Goal: Task Accomplishment & Management: Manage account settings

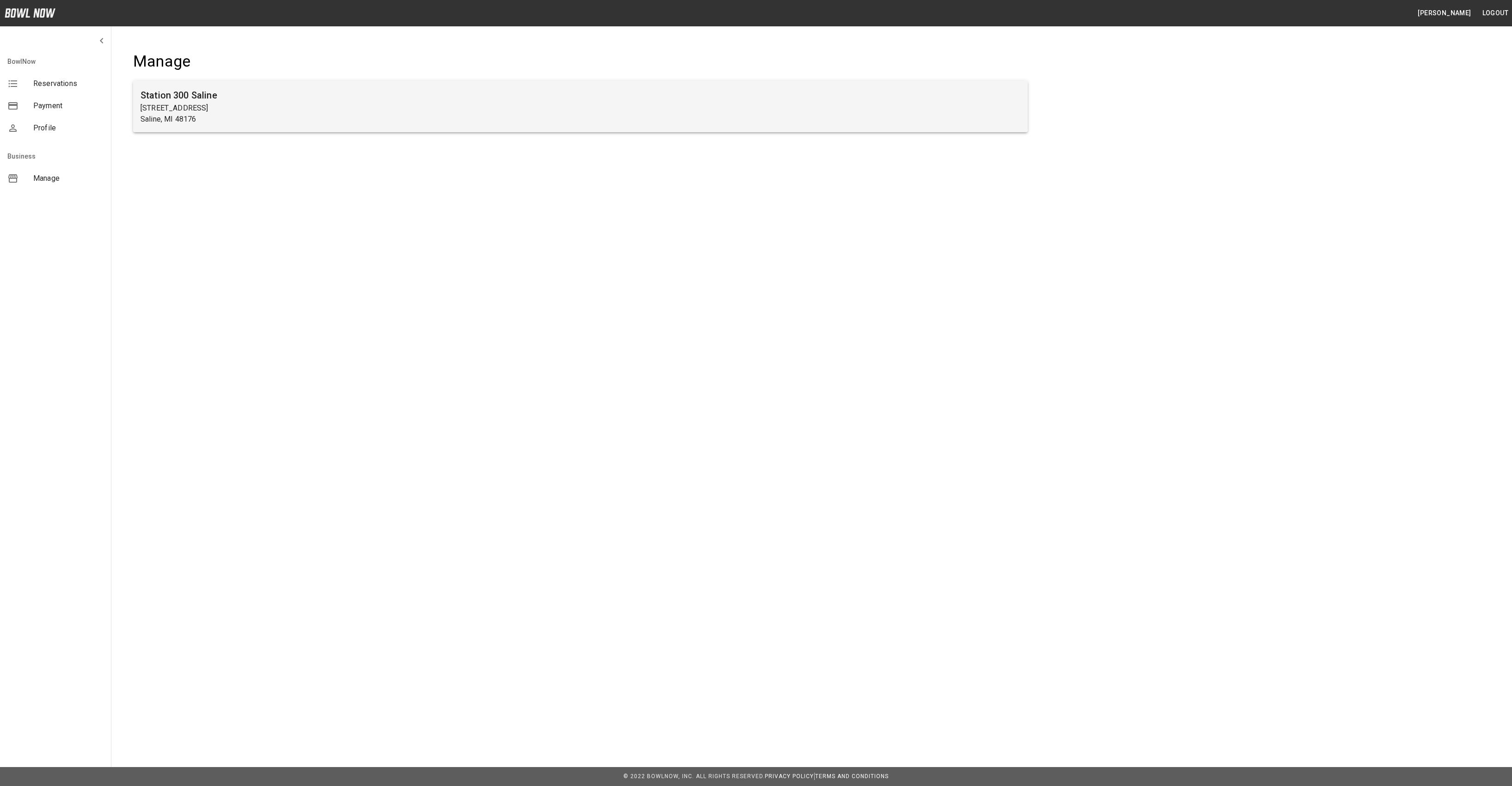
click at [310, 104] on p "[STREET_ADDRESS]" at bounding box center [580, 108] width 880 height 11
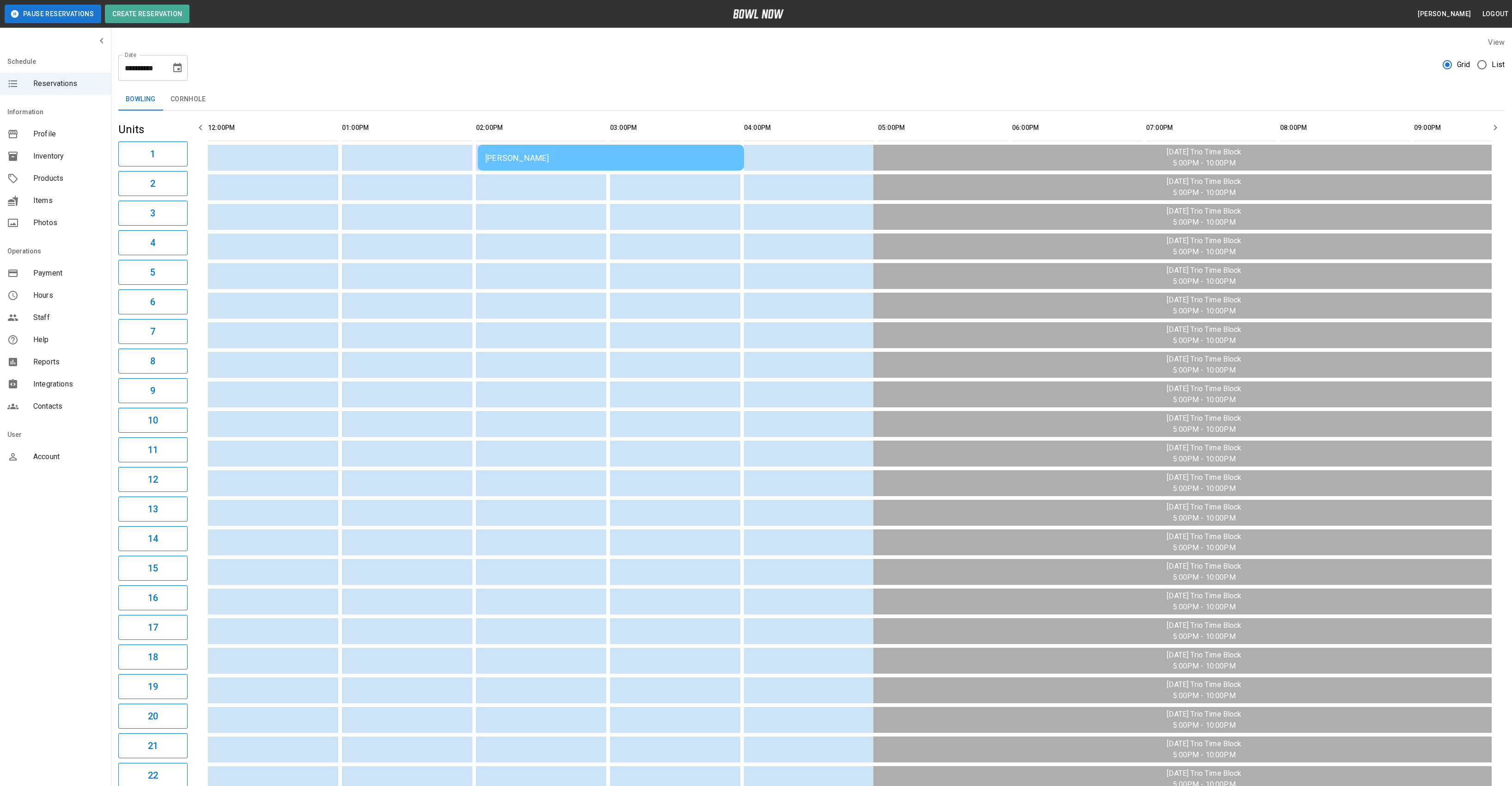
click at [180, 64] on icon "Choose date, selected date is Aug 19, 2025" at bounding box center [177, 68] width 8 height 9
click at [202, 103] on div "[DATE] S M T W T F S 1 2 3 4 5 6 7 8 9 10 11 12 13 14 15 16 17 18 19 20 21 22 2…" at bounding box center [141, 163] width 148 height 165
click at [202, 94] on icon "Next month" at bounding box center [202, 95] width 3 height 5
click at [183, 130] on button "5" at bounding box center [178, 133] width 17 height 17
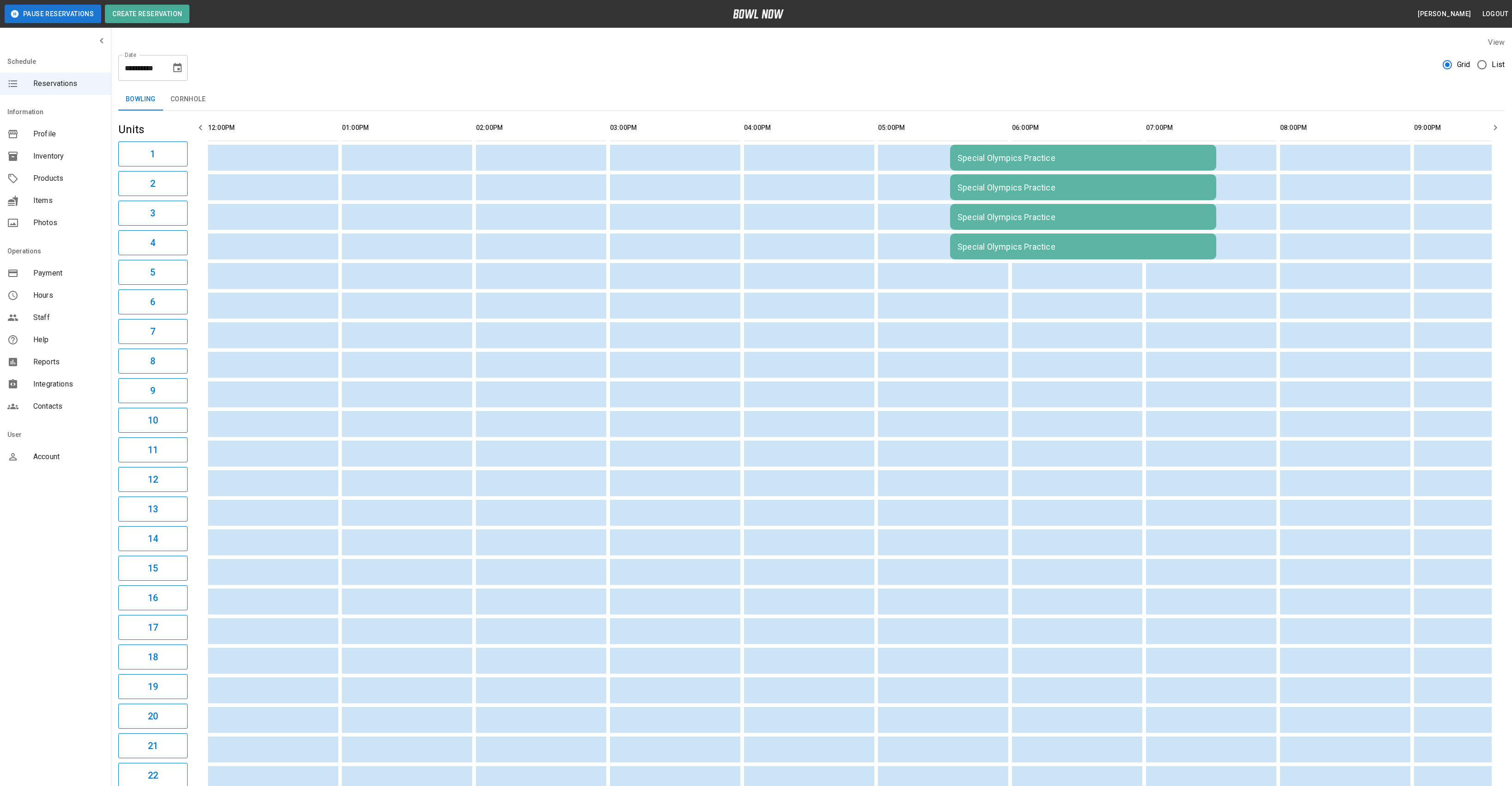
click at [988, 171] on td "Special Olympics Practice" at bounding box center [1083, 157] width 266 height 26
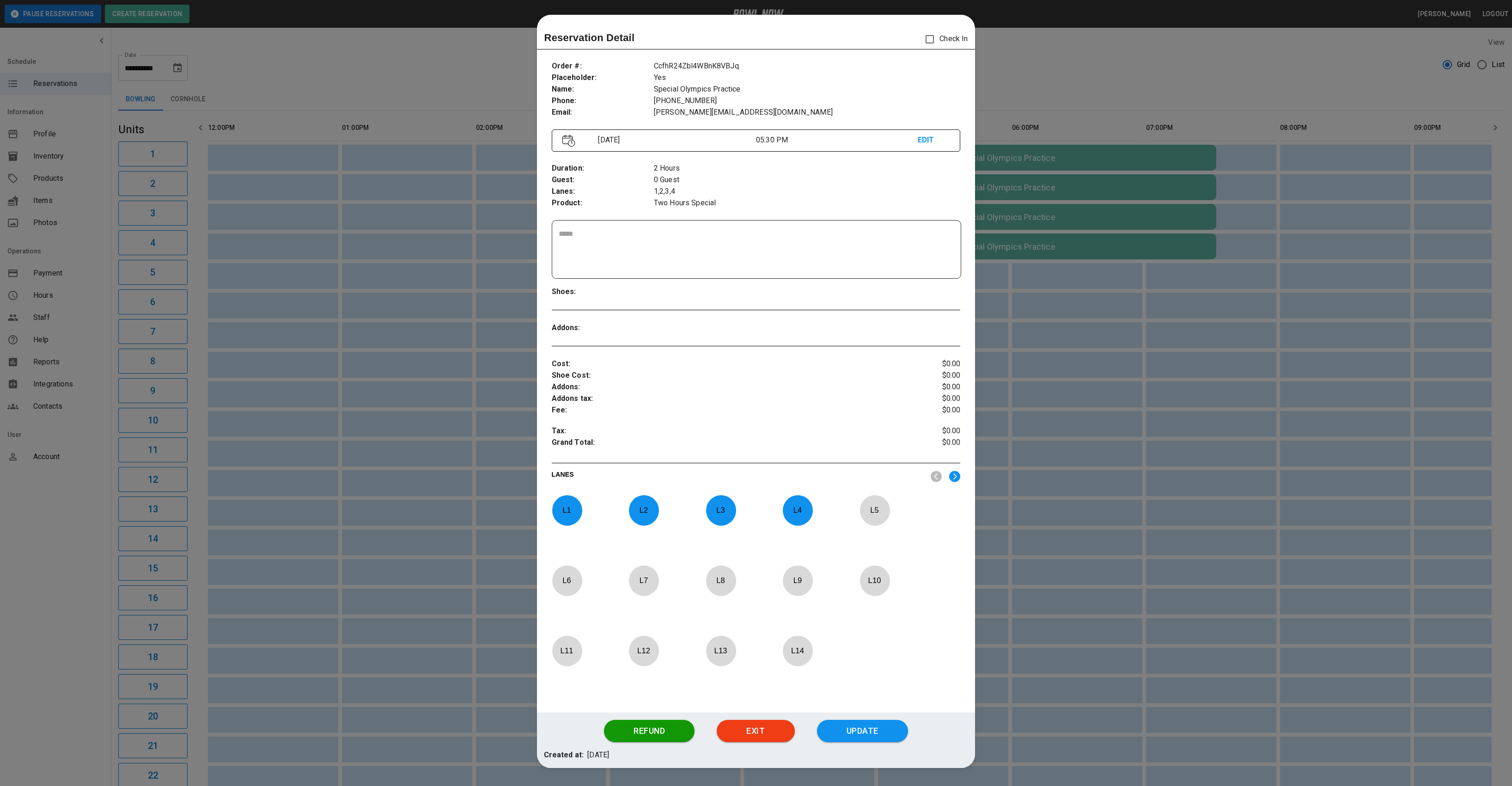
click at [794, 503] on p "L 4" at bounding box center [798, 510] width 31 height 21
click at [726, 524] on div at bounding box center [721, 510] width 30 height 31
click at [647, 526] on div "L 2" at bounding box center [663, 526] width 70 height 63
click at [575, 508] on p "L 1" at bounding box center [567, 510] width 31 height 21
click at [956, 472] on img at bounding box center [954, 476] width 11 height 11
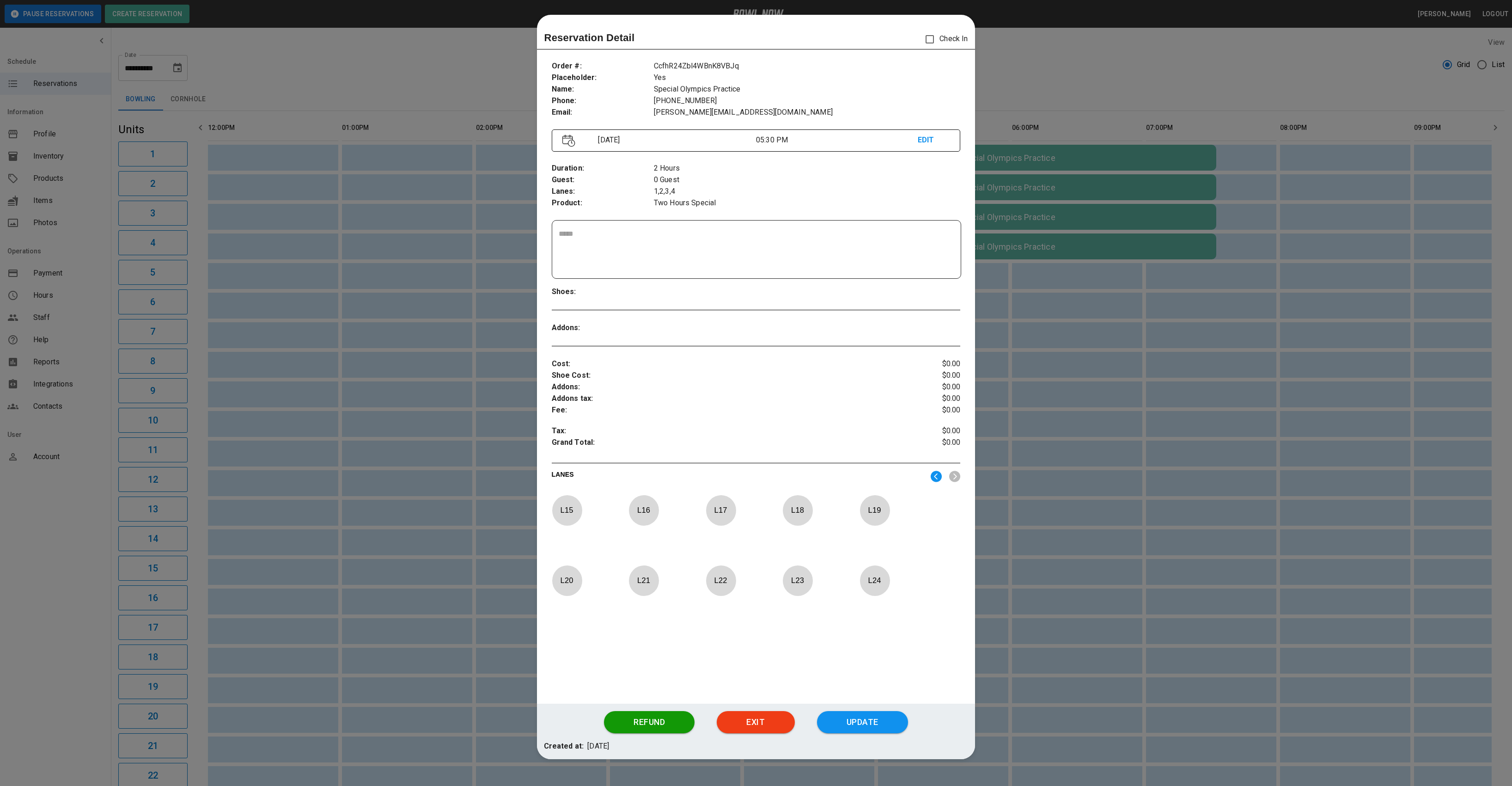
click at [877, 587] on p "L 24" at bounding box center [875, 580] width 31 height 21
click at [784, 572] on p "L 23" at bounding box center [798, 580] width 31 height 21
click at [717, 578] on p "L 22" at bounding box center [721, 580] width 31 height 21
click at [636, 577] on p "L 21" at bounding box center [644, 580] width 31 height 21
click at [877, 722] on button "Update" at bounding box center [863, 722] width 91 height 22
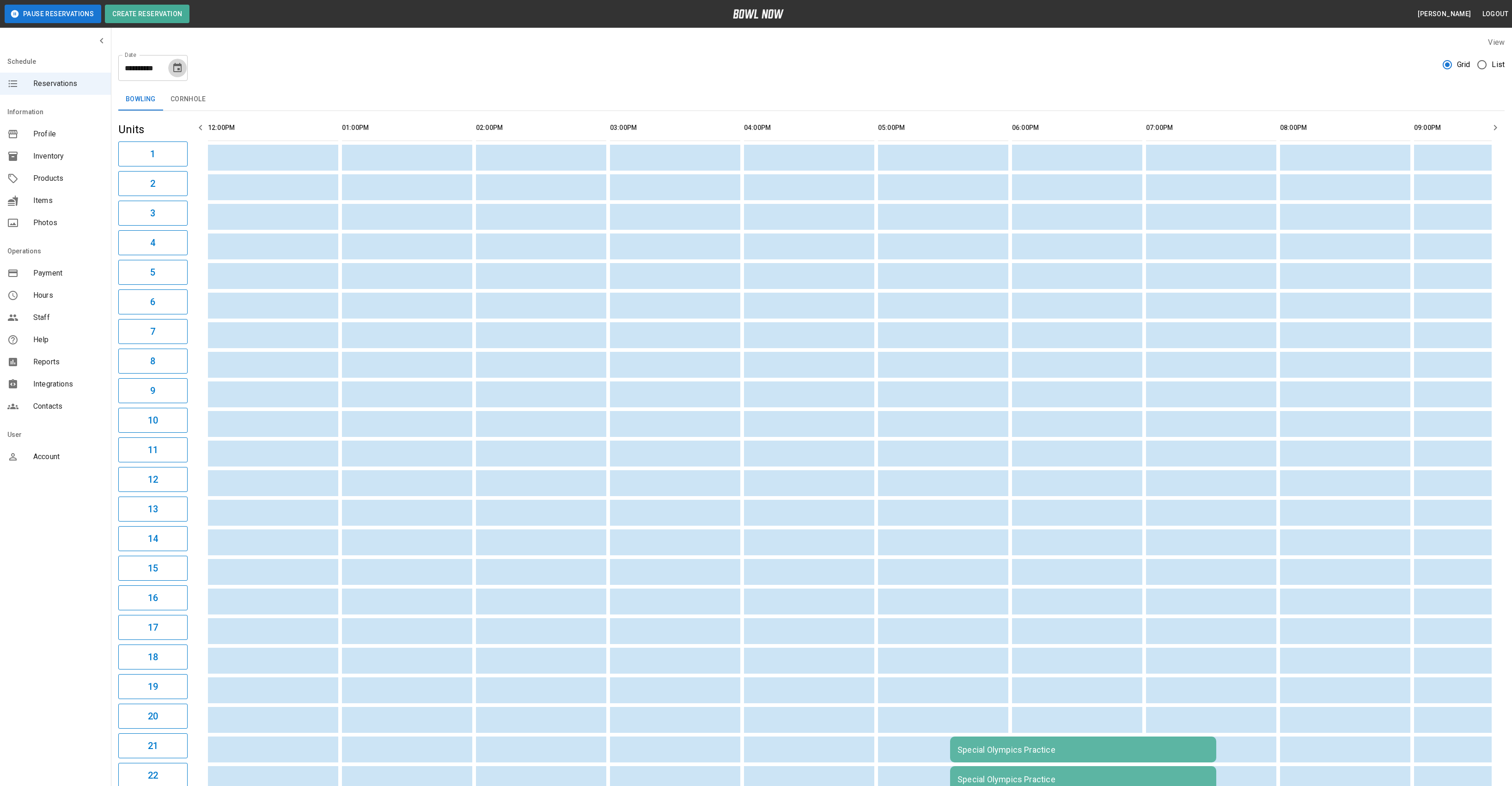
click at [177, 62] on icon "Choose date, selected date is Sep 5, 2025" at bounding box center [177, 68] width 11 height 11
click at [177, 151] on button "12" at bounding box center [178, 151] width 17 height 17
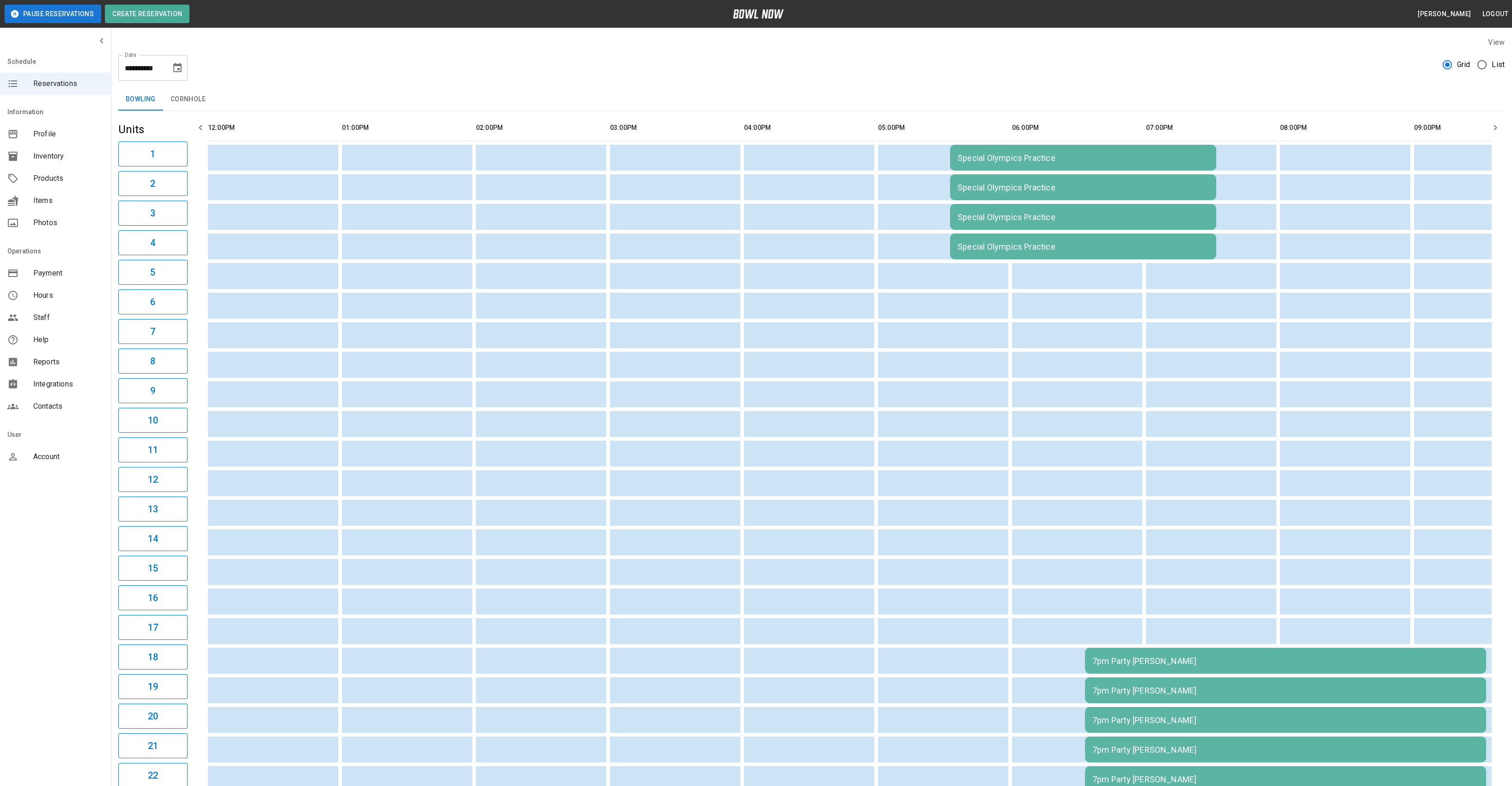
click at [990, 163] on div "Special Olympics Practice" at bounding box center [1083, 158] width 251 height 10
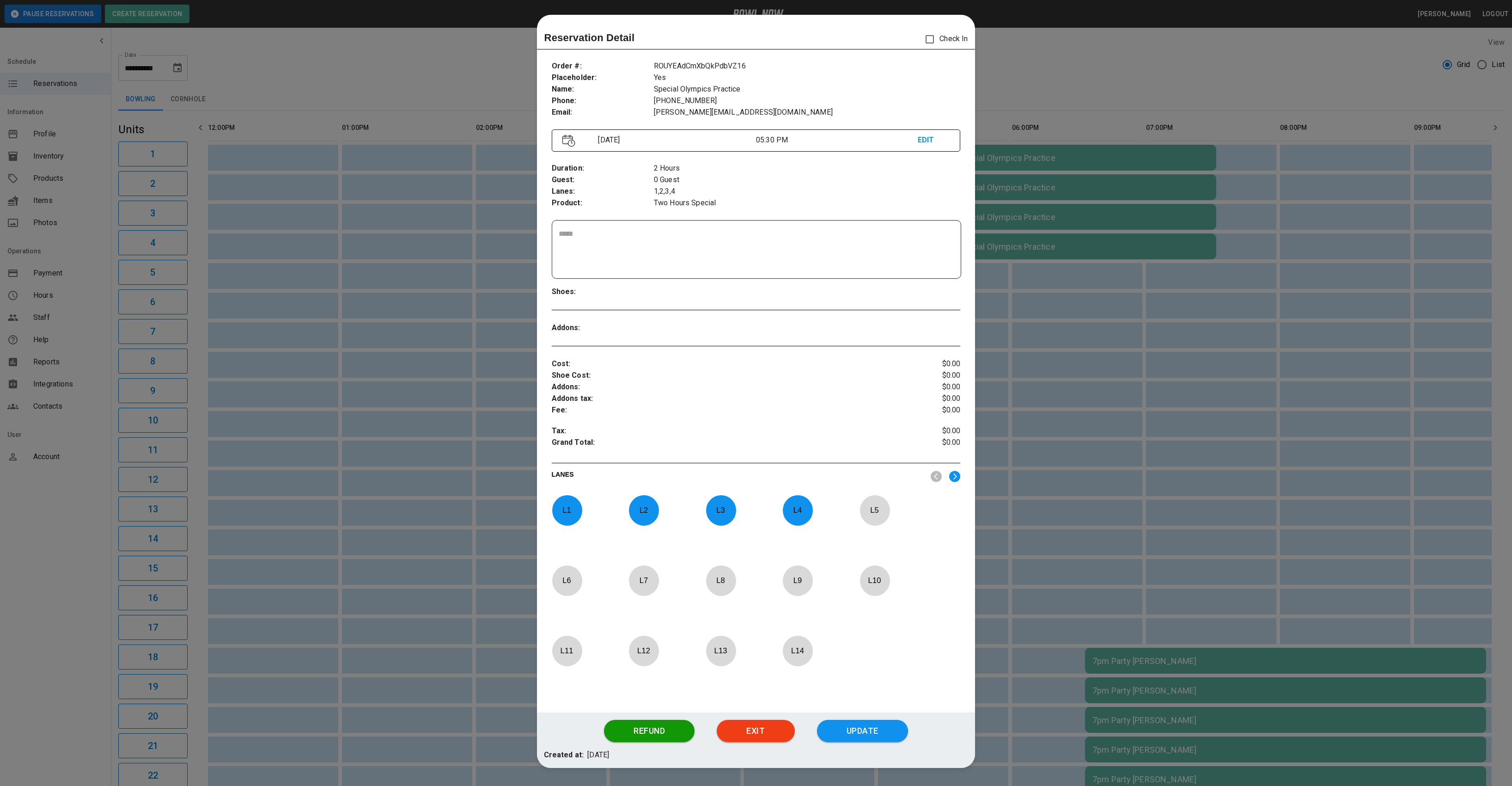
click at [794, 500] on p "L 4" at bounding box center [798, 510] width 31 height 21
click at [802, 505] on p "L 4" at bounding box center [798, 510] width 31 height 21
click at [352, 62] on div at bounding box center [756, 393] width 1512 height 786
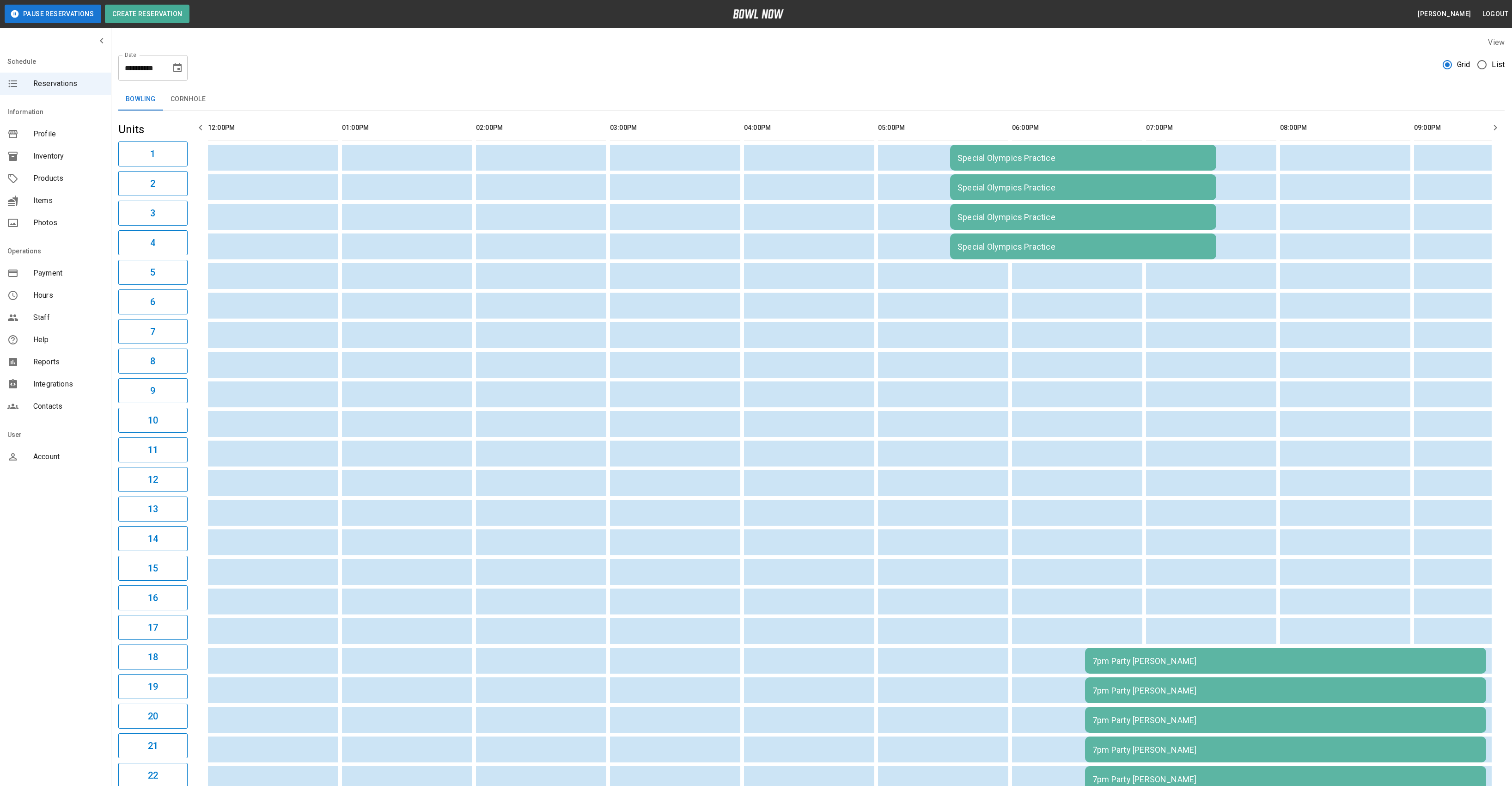
click at [175, 64] on icon "Choose date, selected date is Sep 12, 2025" at bounding box center [177, 68] width 8 height 9
click at [180, 167] on button "19" at bounding box center [178, 169] width 17 height 17
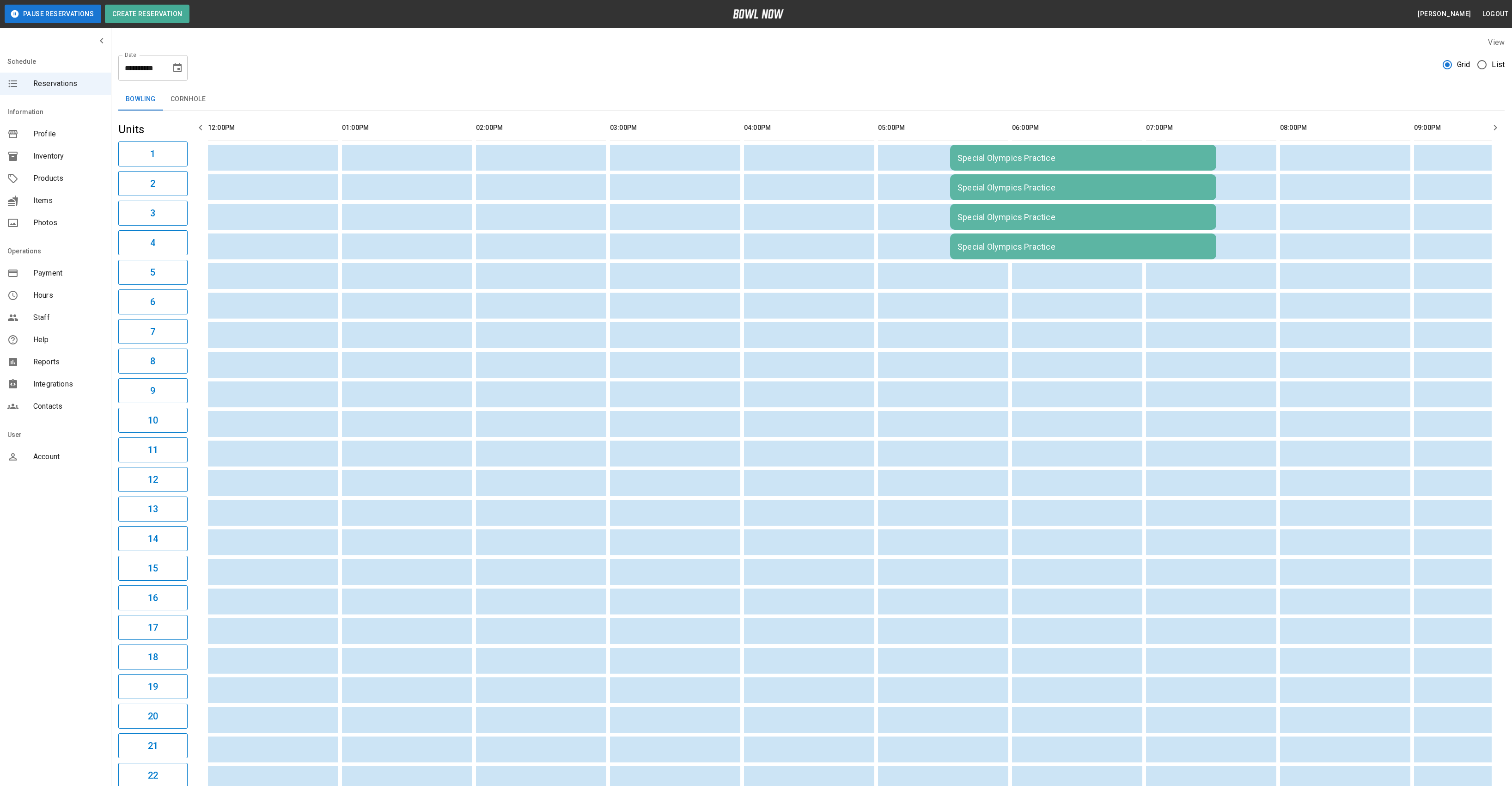
click at [1125, 169] on td "Special Olympics Practice" at bounding box center [1083, 157] width 266 height 26
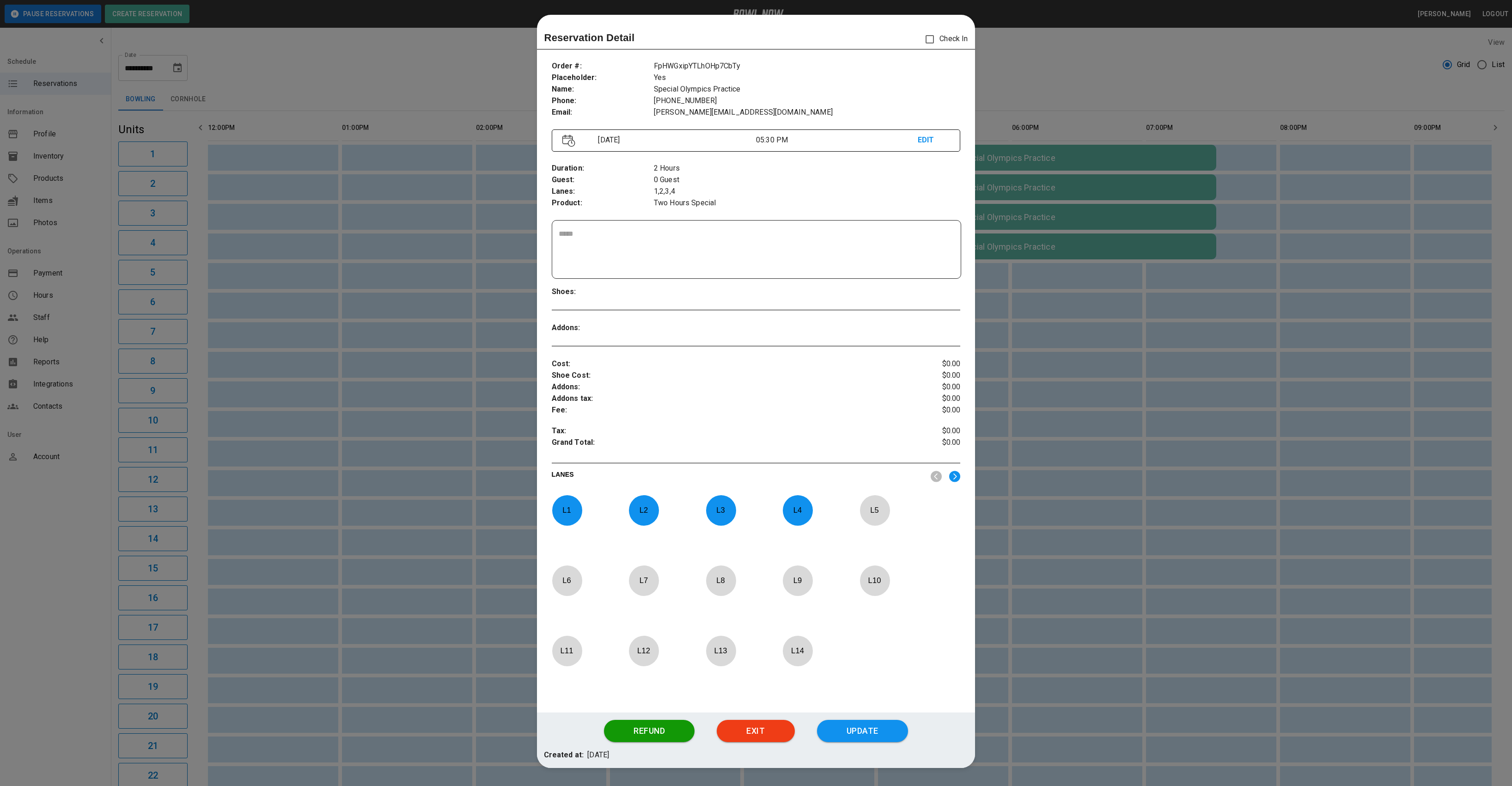
click at [796, 510] on p "L 4" at bounding box center [798, 510] width 31 height 21
click at [729, 510] on p "L 3" at bounding box center [721, 510] width 31 height 21
click at [622, 520] on div "L 1 L 2 L 3 L 4 L 5 L 6 L 7 L 8 L 9 L 10 L 11 L 12 L 13 L 14" at bounding box center [756, 597] width 409 height 203
click at [663, 510] on div "L 2" at bounding box center [663, 526] width 70 height 63
click at [571, 509] on p "L 1" at bounding box center [567, 510] width 31 height 21
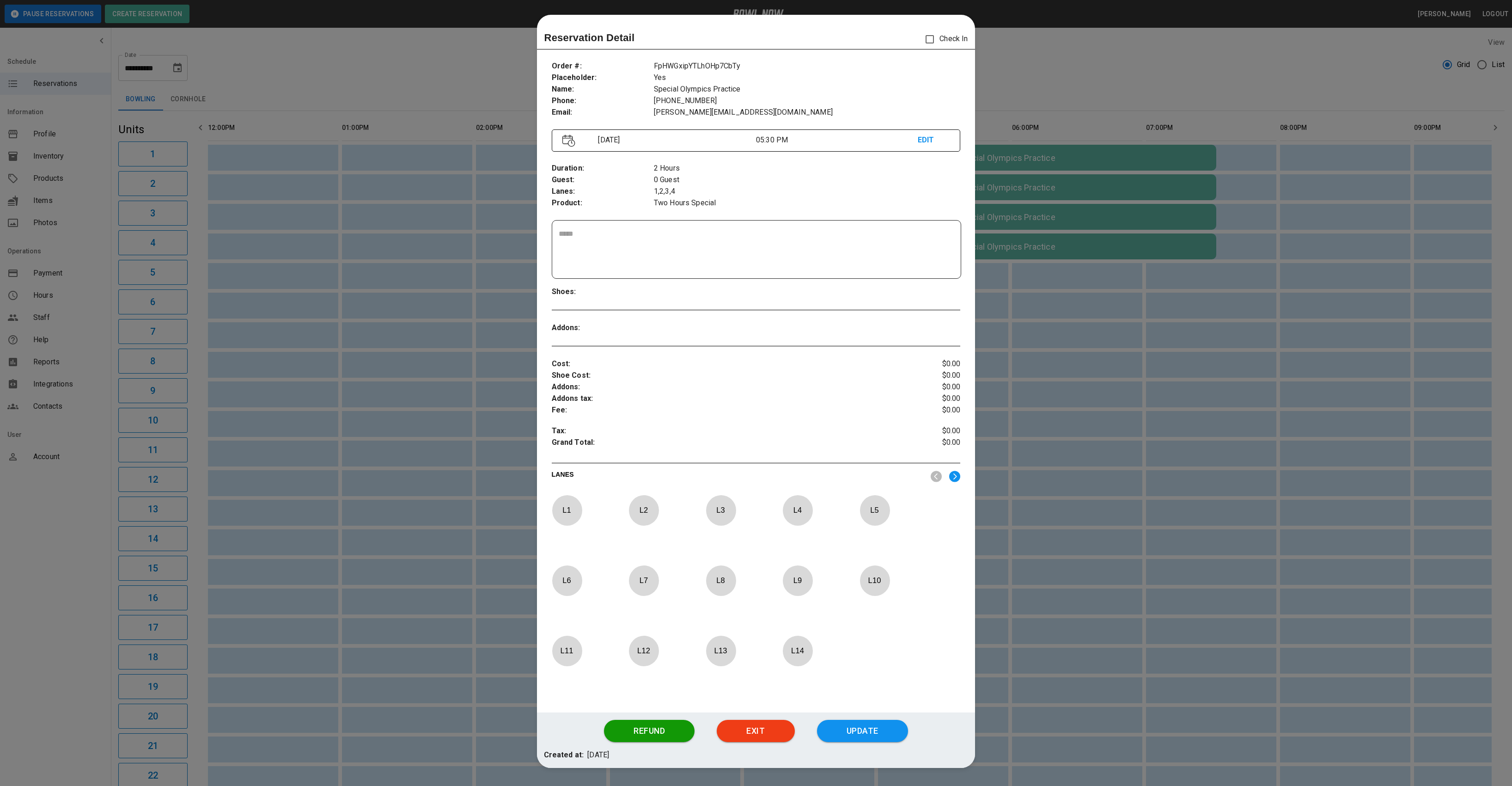
click at [954, 480] on img at bounding box center [954, 476] width 11 height 11
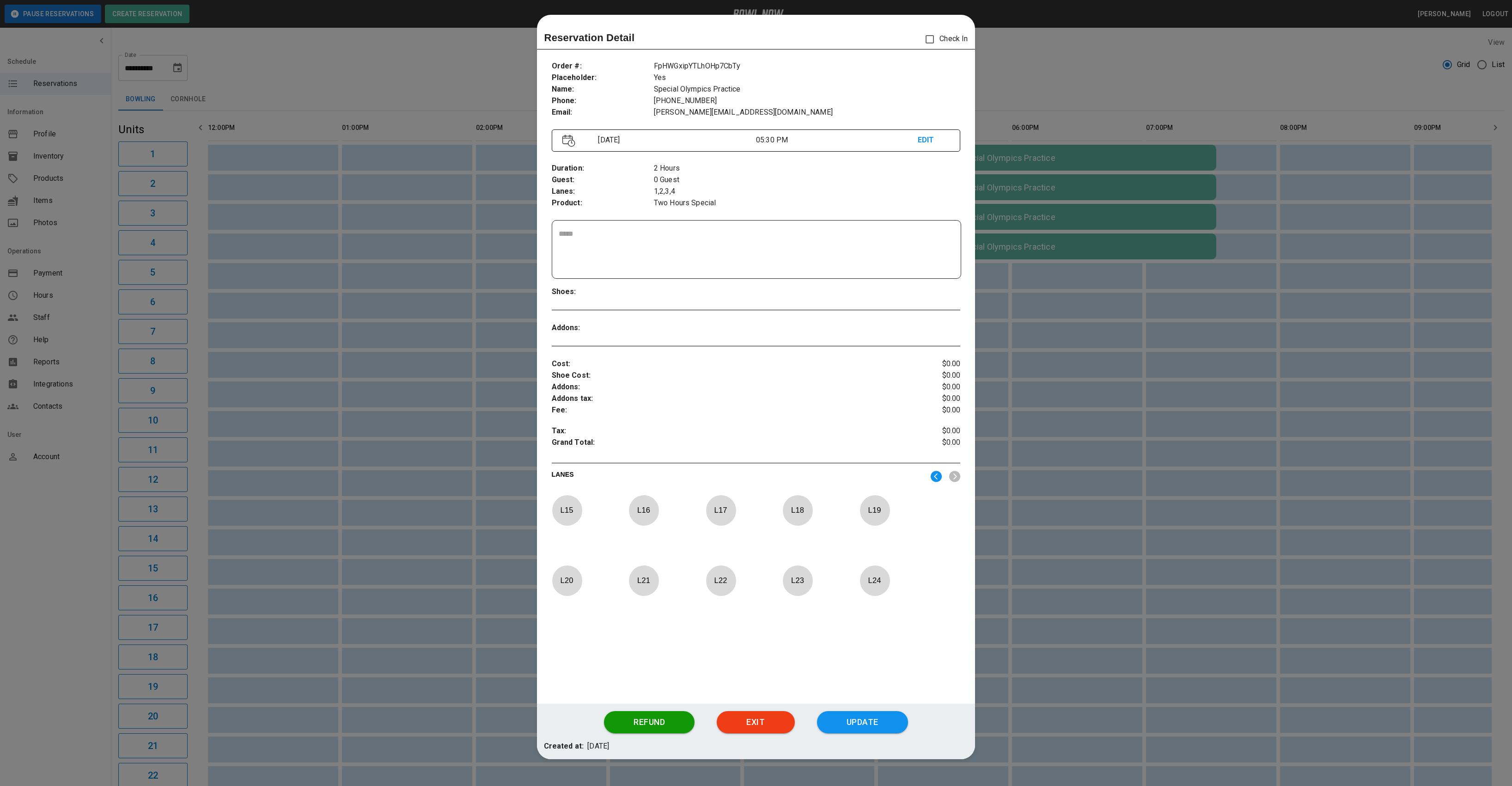
click at [873, 571] on p "L 24" at bounding box center [875, 580] width 31 height 21
click at [797, 577] on p "L 23" at bounding box center [798, 580] width 31 height 21
click at [724, 577] on p "L 22" at bounding box center [721, 580] width 31 height 21
click at [641, 587] on p "L 21" at bounding box center [644, 580] width 31 height 21
click at [872, 706] on div "Refund Exit Update" at bounding box center [756, 722] width 439 height 37
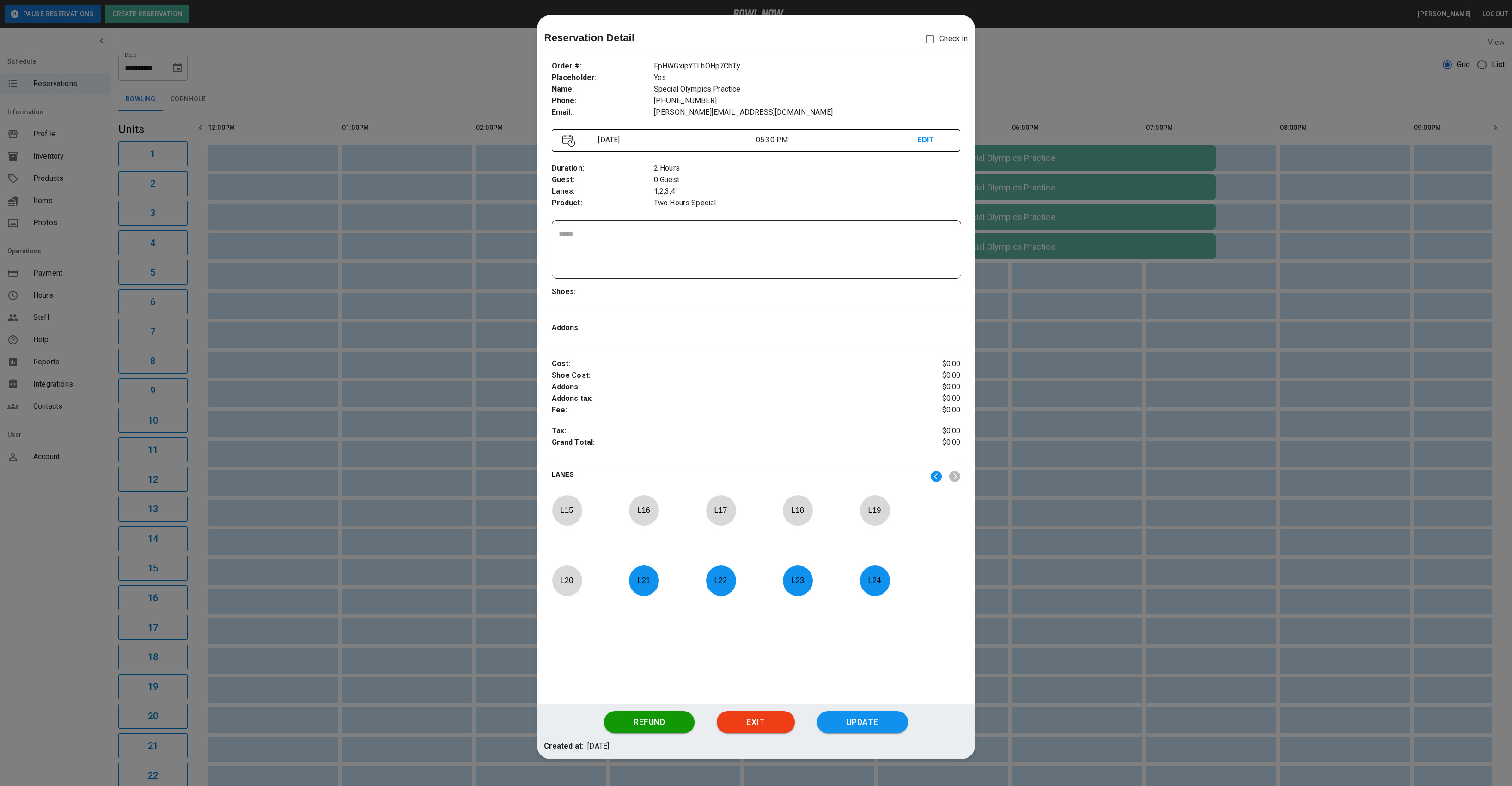
click at [863, 733] on div "Refund Exit Update" at bounding box center [756, 722] width 439 height 37
click at [859, 717] on button "Update" at bounding box center [863, 722] width 91 height 22
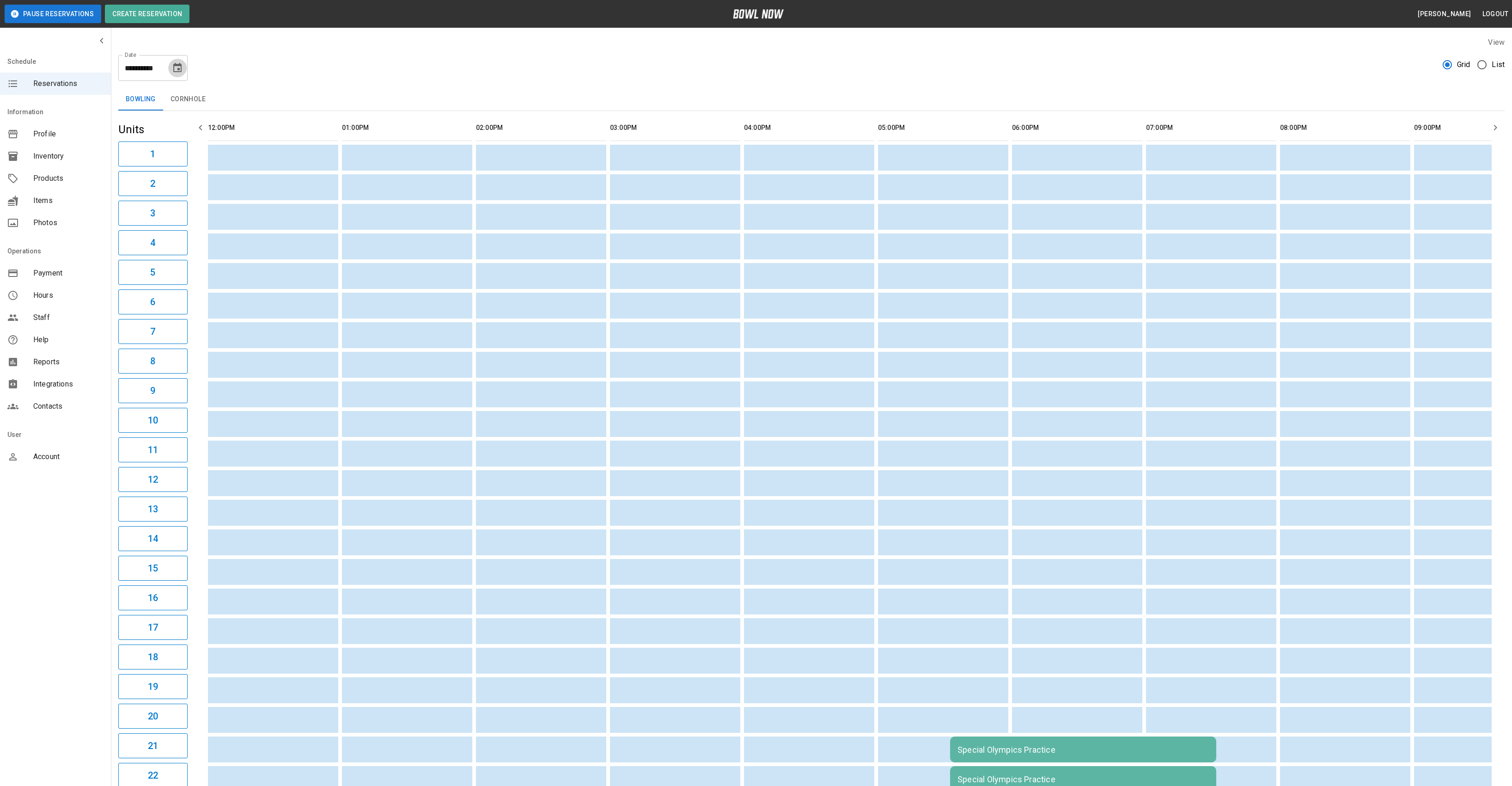
click at [176, 65] on icon "Choose date, selected date is Sep 19, 2025" at bounding box center [177, 68] width 8 height 9
click at [177, 191] on button "26" at bounding box center [178, 186] width 17 height 17
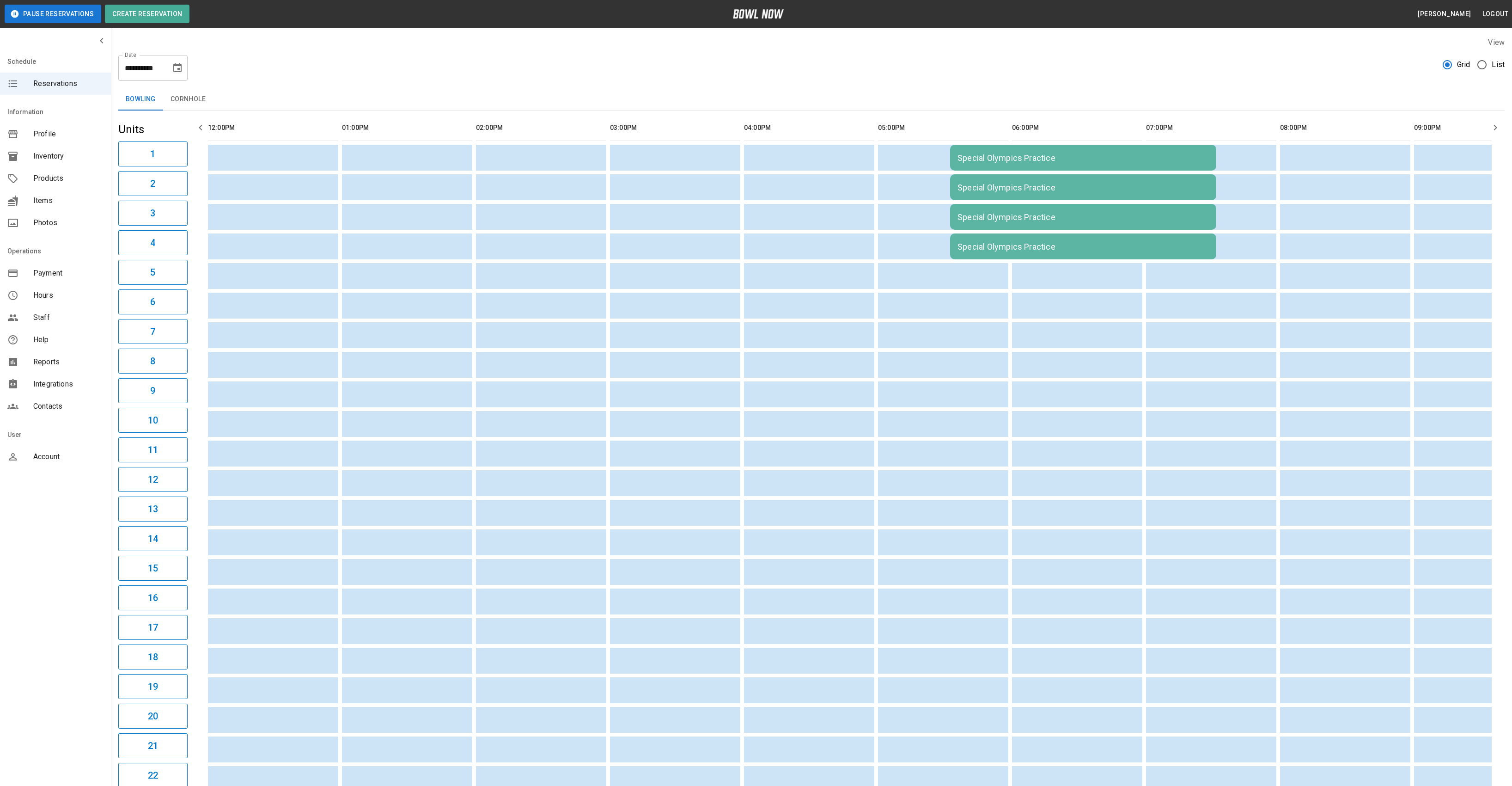
click at [992, 168] on td "Special Olympics Practice" at bounding box center [1083, 157] width 266 height 26
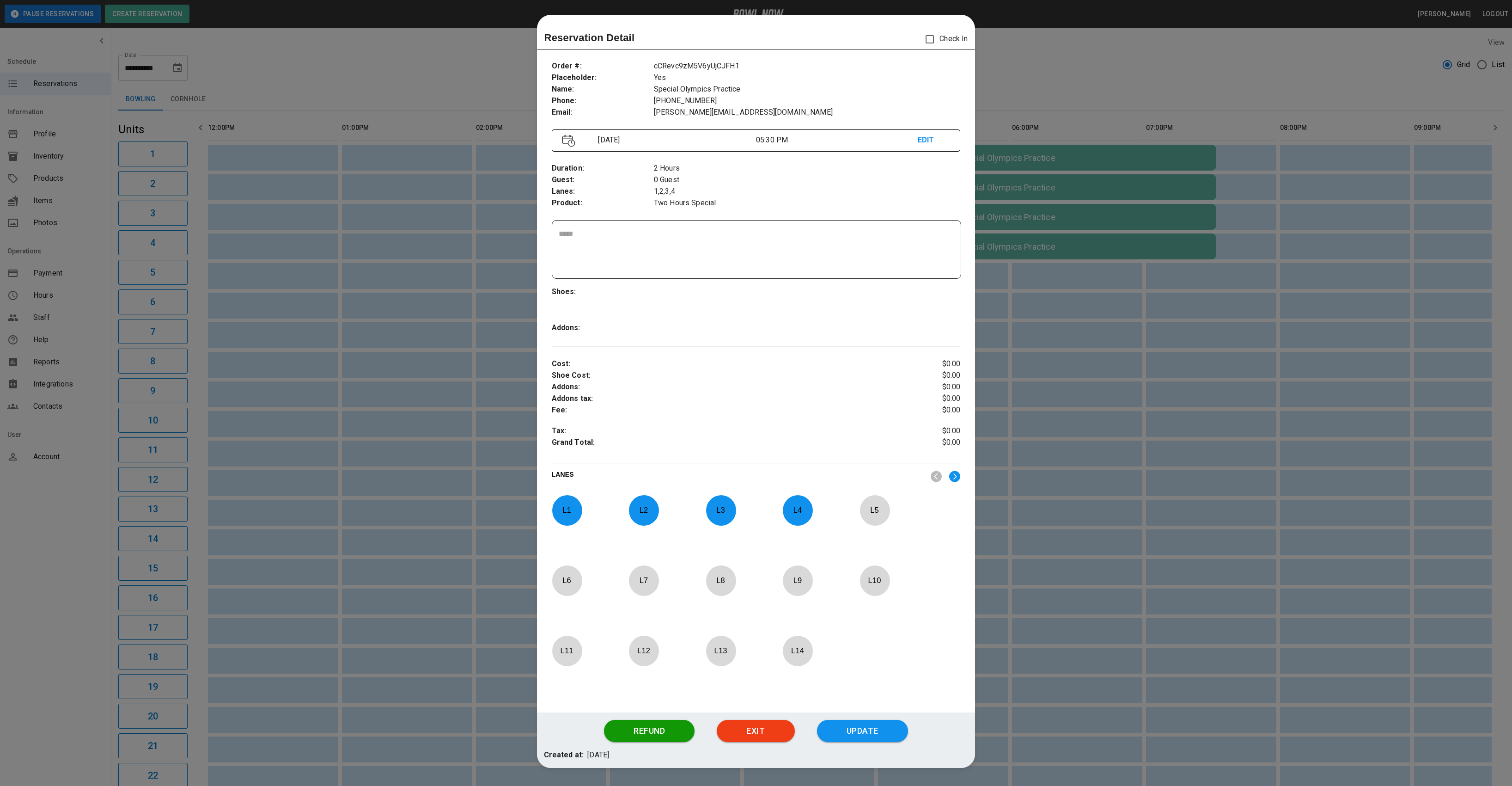
click at [566, 506] on p "L 1" at bounding box center [567, 510] width 31 height 21
click at [629, 506] on p "L 2" at bounding box center [644, 510] width 31 height 21
click at [720, 508] on p "L 3" at bounding box center [721, 510] width 31 height 21
click at [790, 504] on p "L 4" at bounding box center [798, 510] width 31 height 21
click at [955, 472] on img at bounding box center [954, 476] width 11 height 11
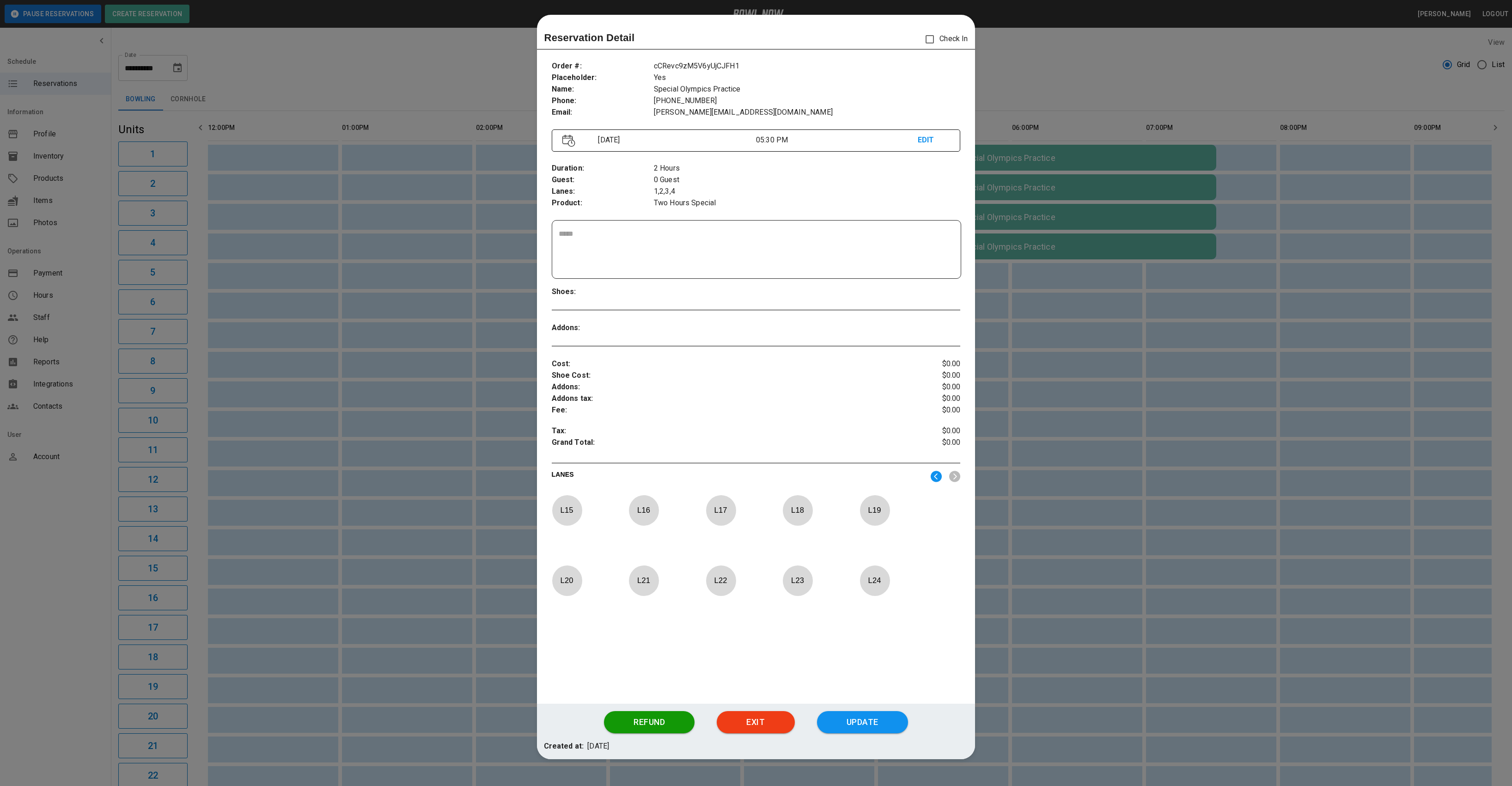
click at [872, 573] on p "L 24" at bounding box center [875, 580] width 31 height 21
click at [787, 592] on div "L 23" at bounding box center [798, 581] width 31 height 31
click at [722, 579] on p "L 22" at bounding box center [721, 580] width 31 height 21
click at [626, 583] on div "L 15 L 16 L 17 L 18 L 19 L 20 L 21 L 22 L 23 L 24" at bounding box center [756, 561] width 409 height 133
click at [653, 580] on p "L 21" at bounding box center [644, 580] width 31 height 21
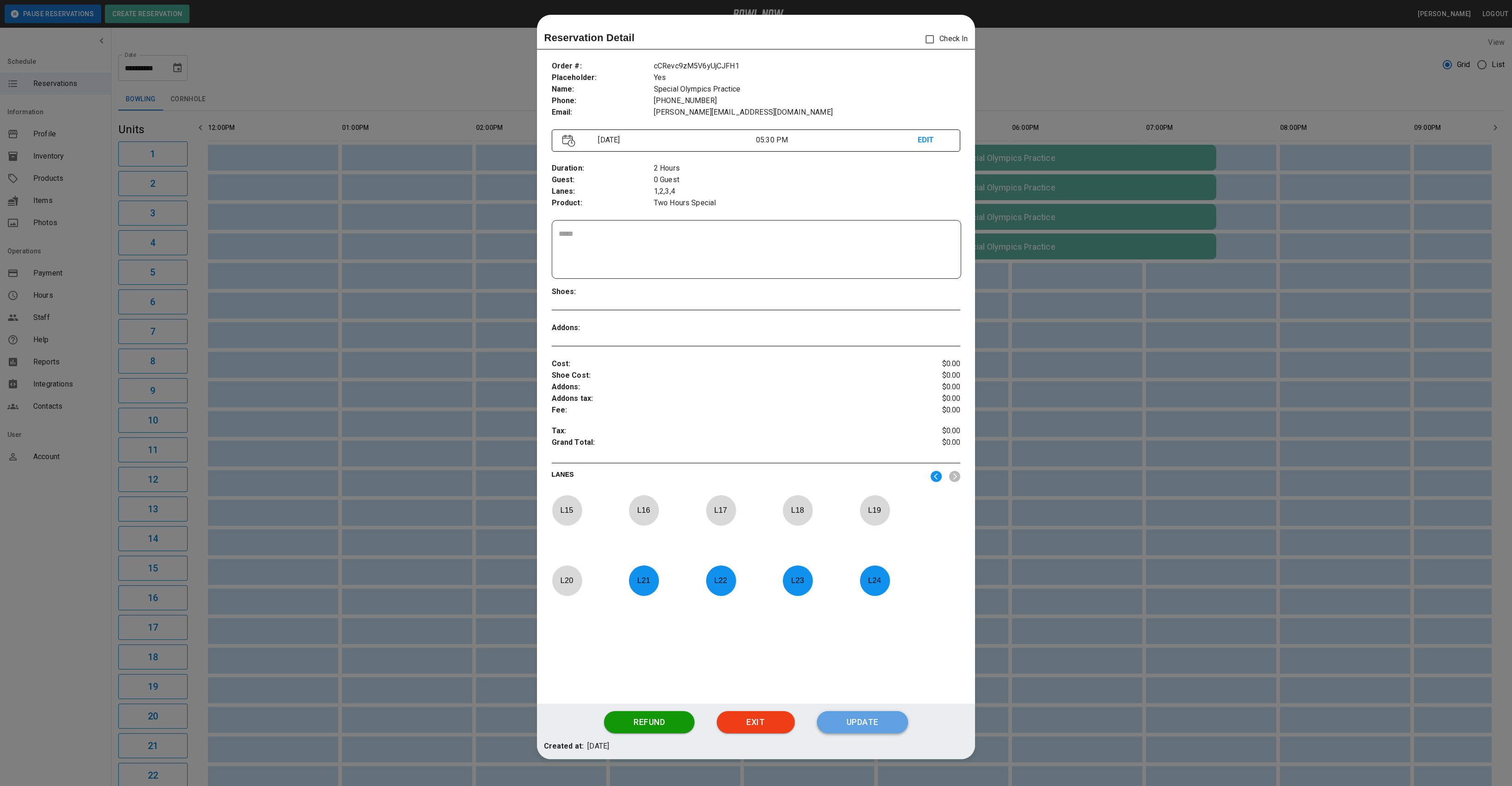
click at [874, 717] on button "Update" at bounding box center [863, 722] width 91 height 22
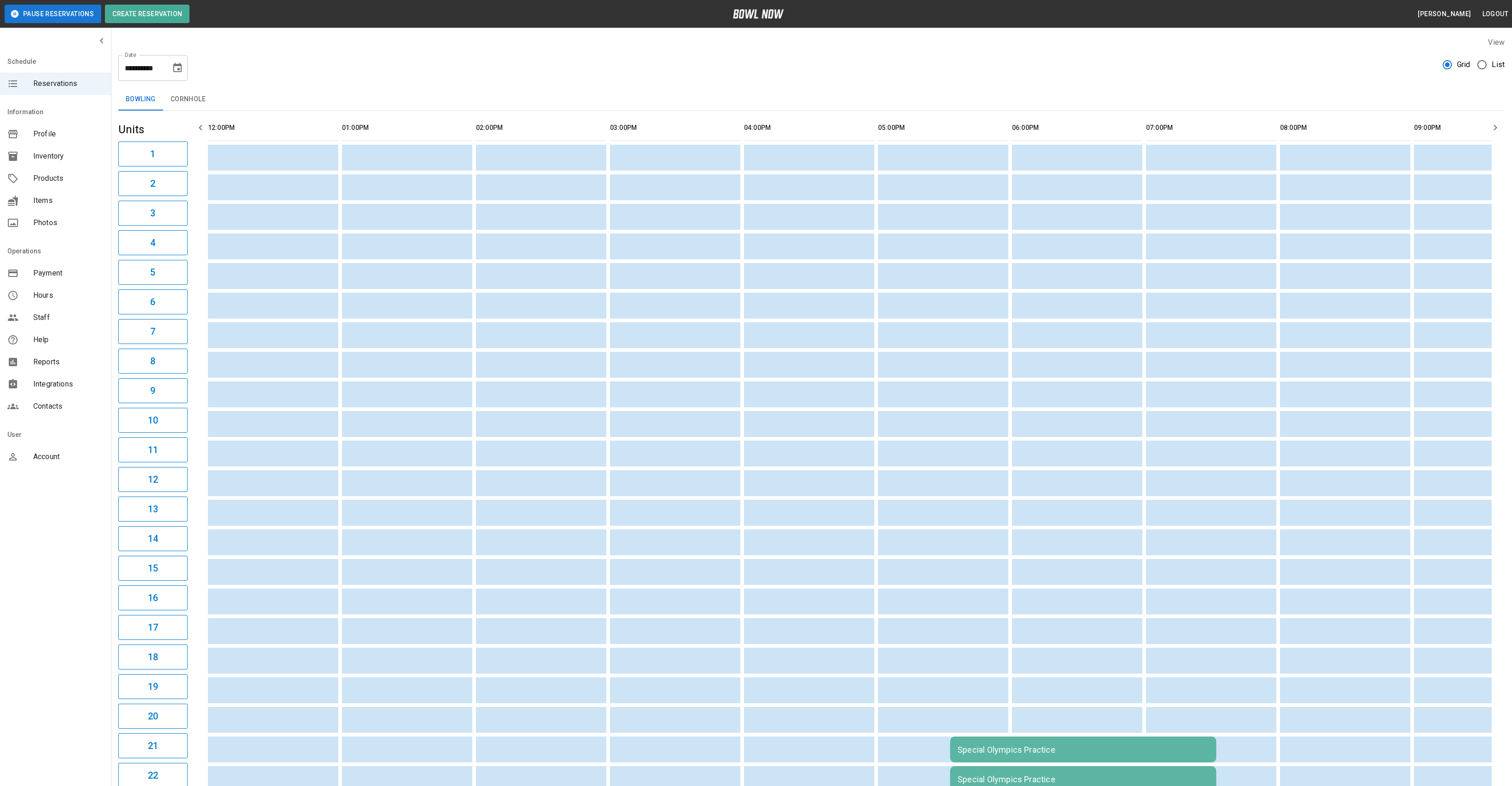
click at [176, 66] on icon "Choose date, selected date is Sep 26, 2025" at bounding box center [177, 68] width 8 height 9
click at [200, 92] on icon "Next month" at bounding box center [202, 95] width 11 height 11
click at [179, 129] on button "3" at bounding box center [178, 133] width 17 height 17
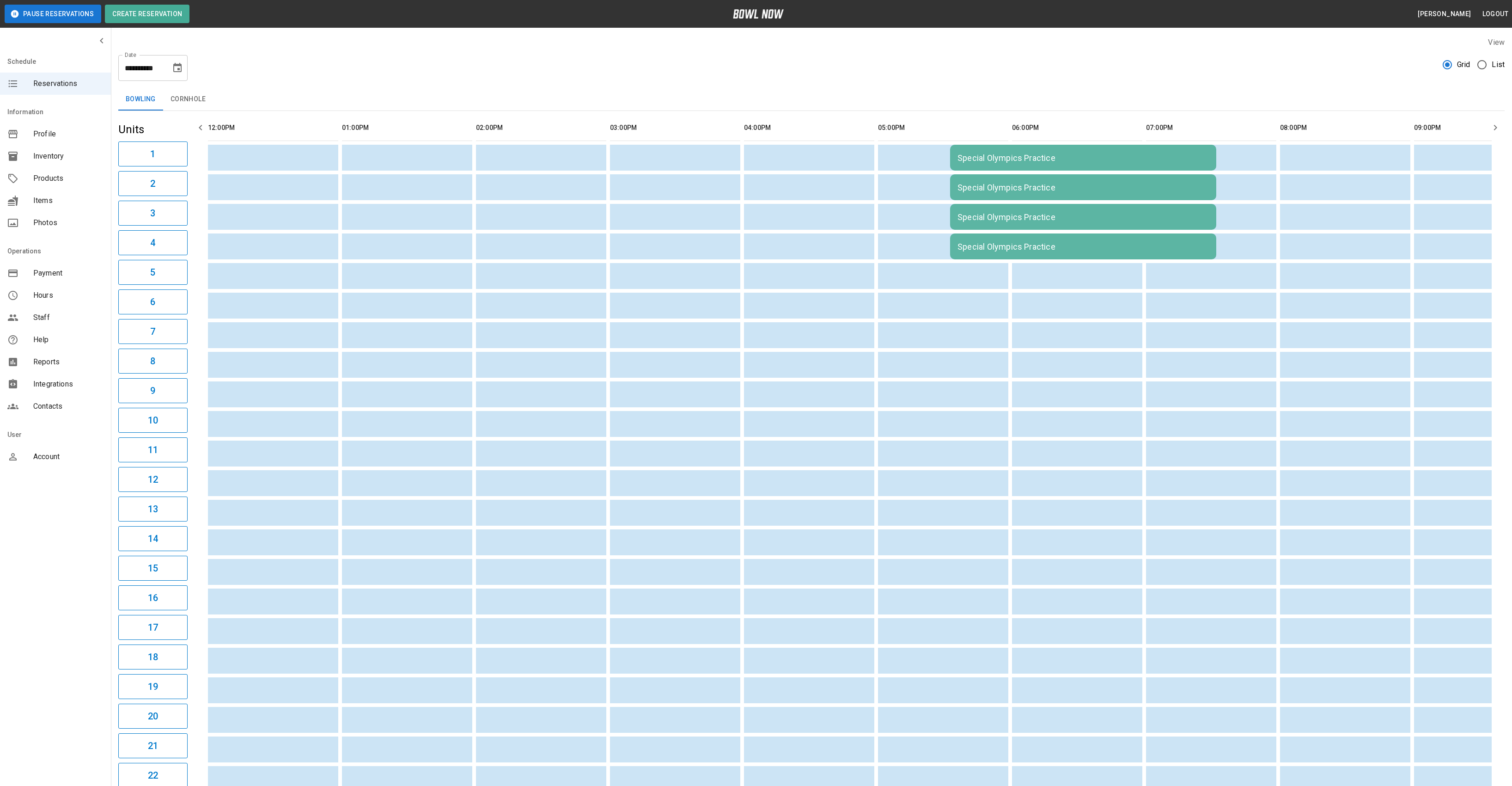
click at [1010, 171] on td "Special Olympics Practice" at bounding box center [1083, 157] width 266 height 26
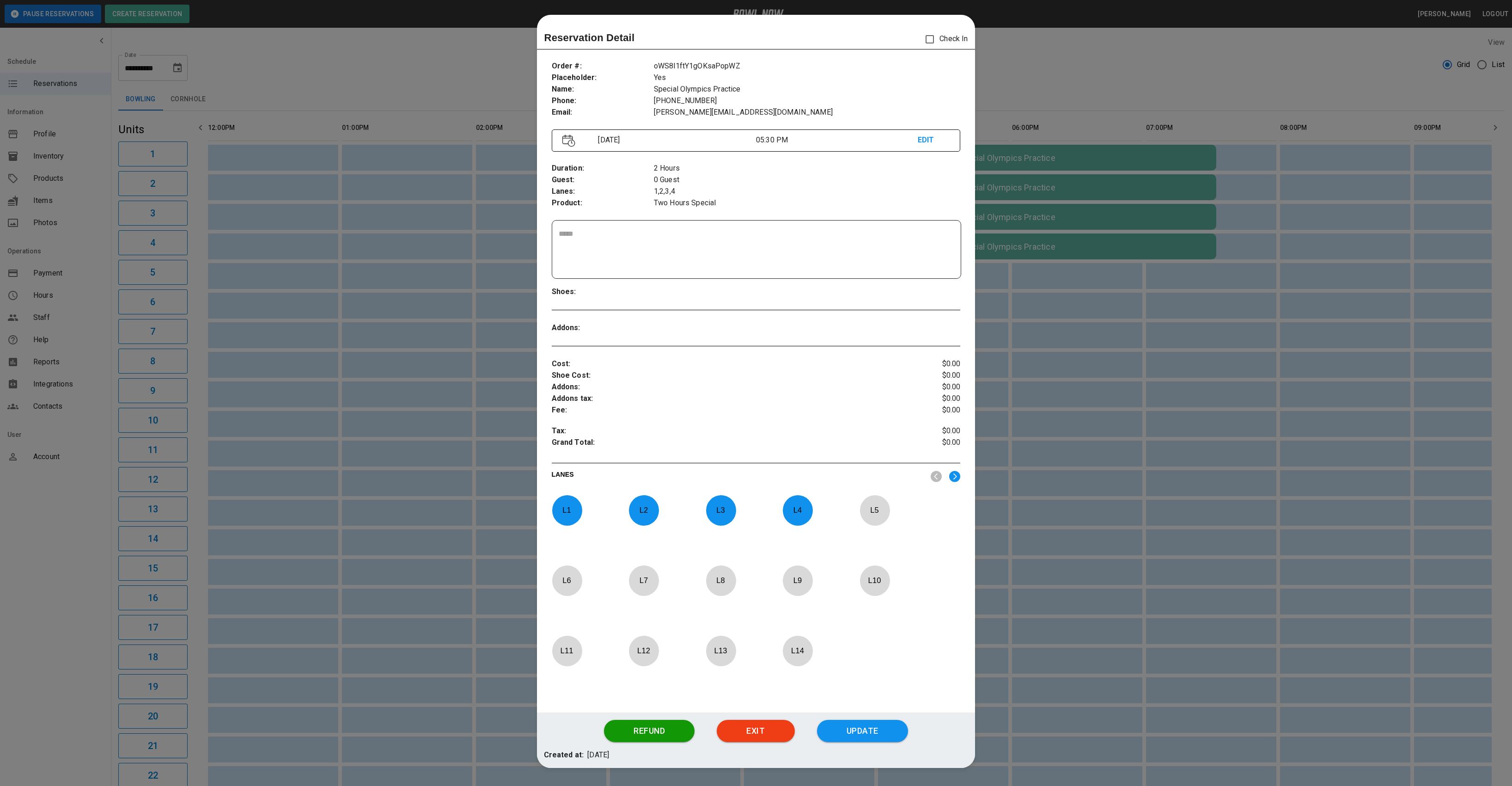
click at [800, 511] on p "L 4" at bounding box center [798, 510] width 31 height 21
click at [714, 510] on p "L 3" at bounding box center [721, 510] width 31 height 21
click at [646, 508] on p "L 2" at bounding box center [644, 510] width 31 height 21
click at [562, 515] on p "L 1" at bounding box center [567, 510] width 31 height 21
click at [953, 475] on img at bounding box center [954, 476] width 11 height 11
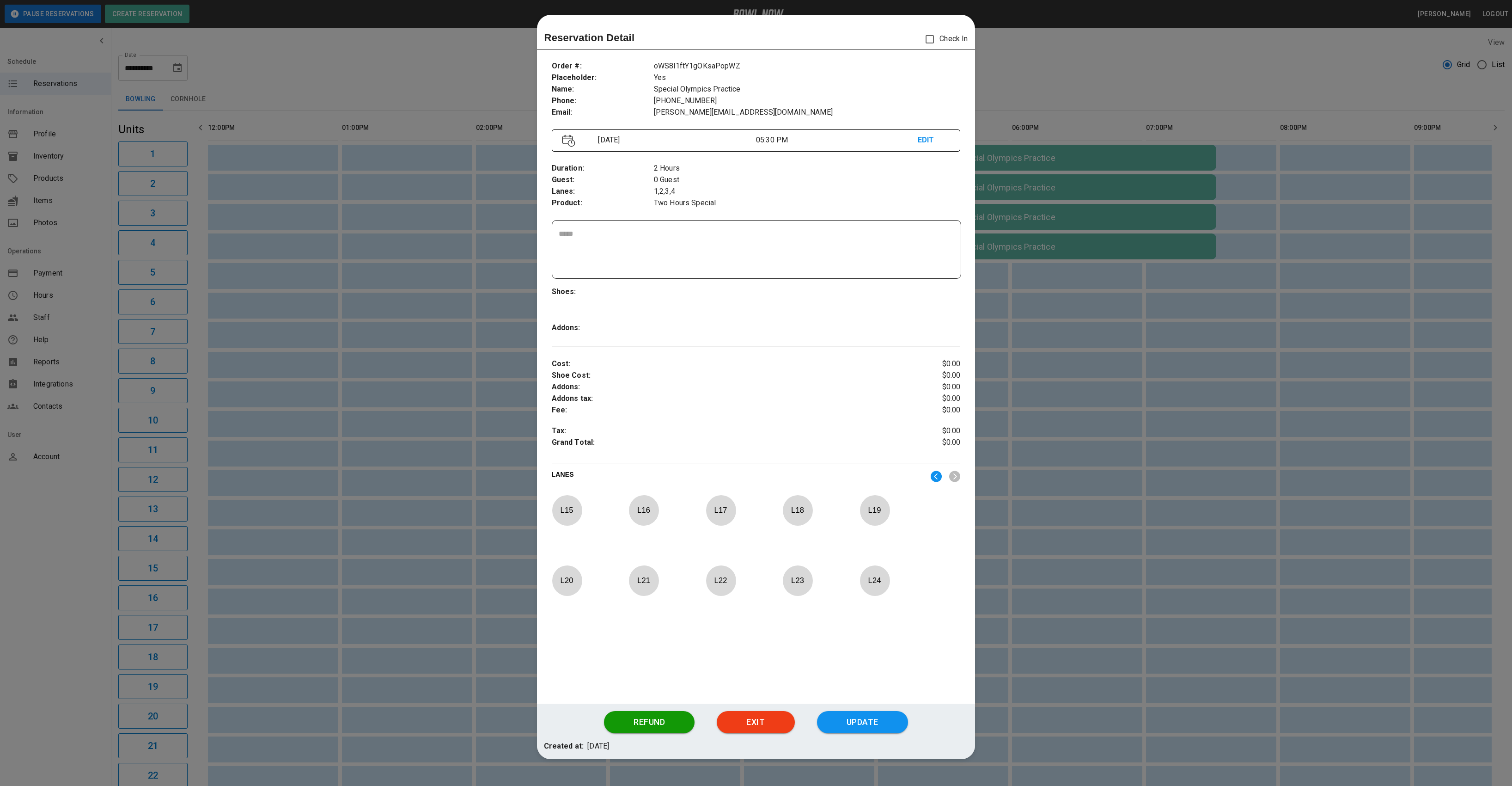
click at [876, 583] on p "L 24" at bounding box center [875, 580] width 31 height 21
click at [787, 583] on p "L 23" at bounding box center [798, 580] width 31 height 21
click at [706, 591] on div "L 22" at bounding box center [721, 581] width 31 height 31
click at [631, 586] on p "L 21" at bounding box center [644, 580] width 31 height 21
click at [865, 722] on button "Update" at bounding box center [863, 722] width 91 height 22
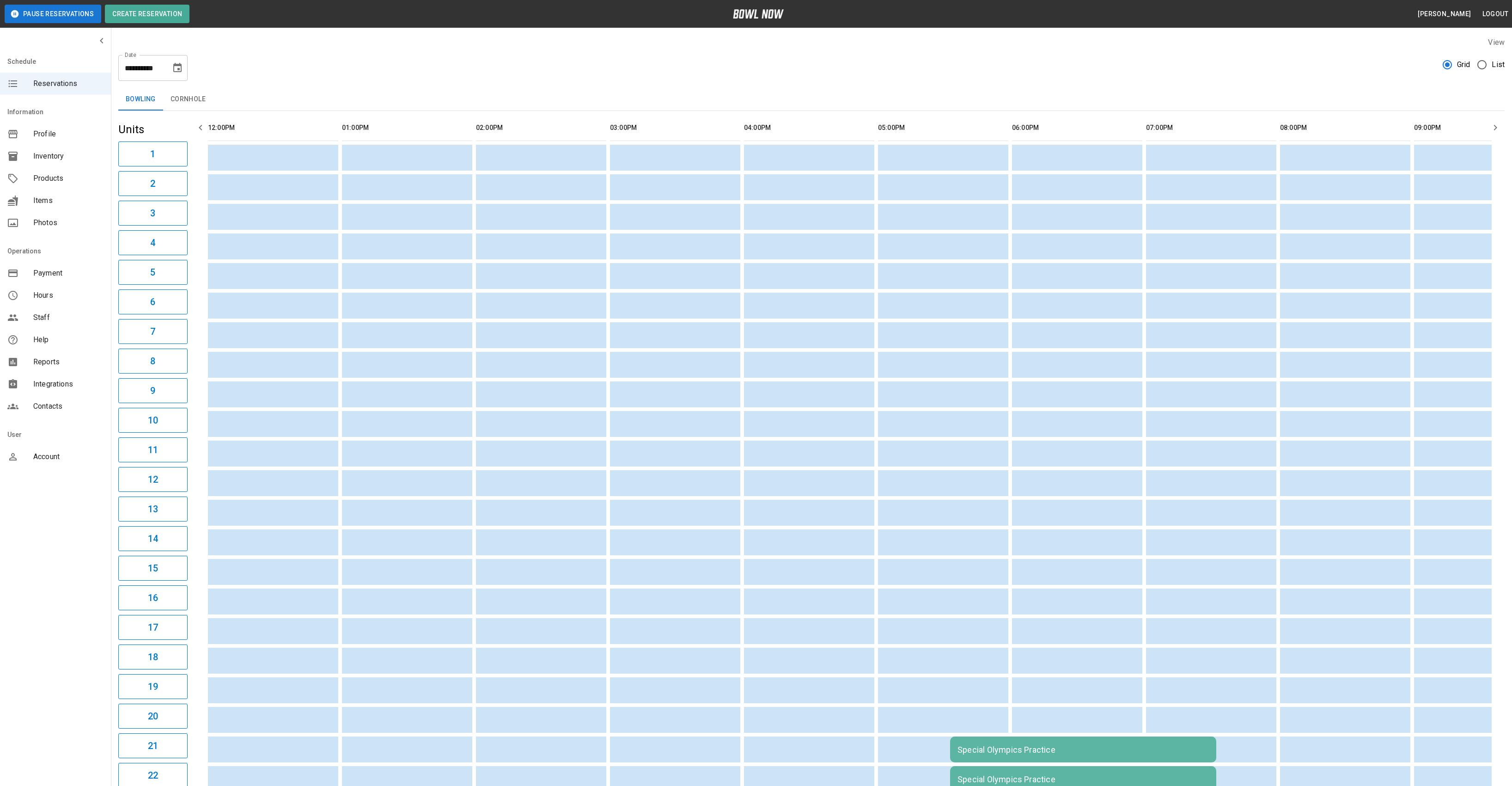
click at [174, 66] on icon "Choose date, selected date is Oct 3, 2025" at bounding box center [177, 68] width 11 height 11
click at [180, 146] on button "10" at bounding box center [178, 151] width 17 height 17
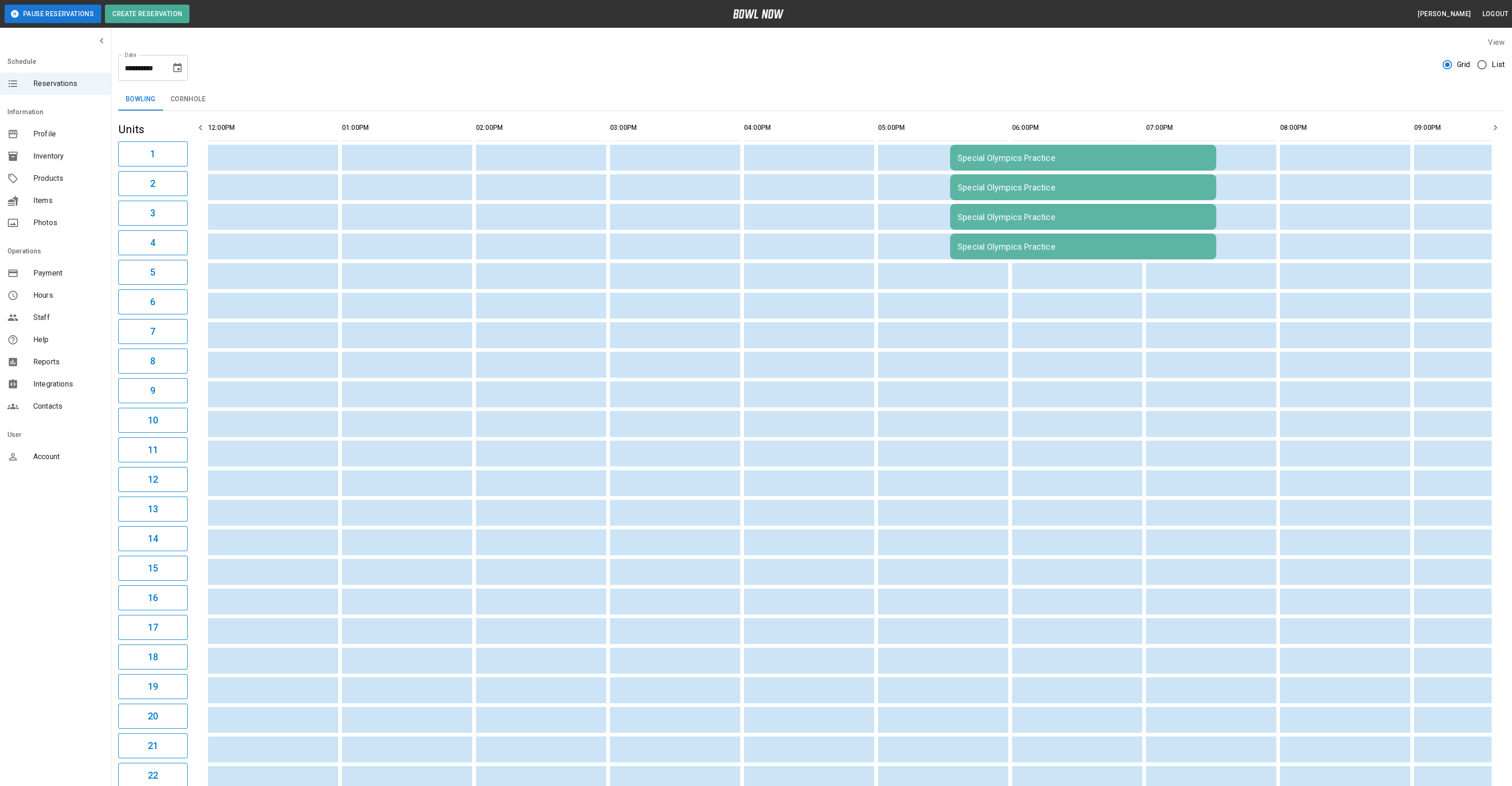
click at [1045, 171] on td "Special Olympics Practice" at bounding box center [1083, 157] width 266 height 26
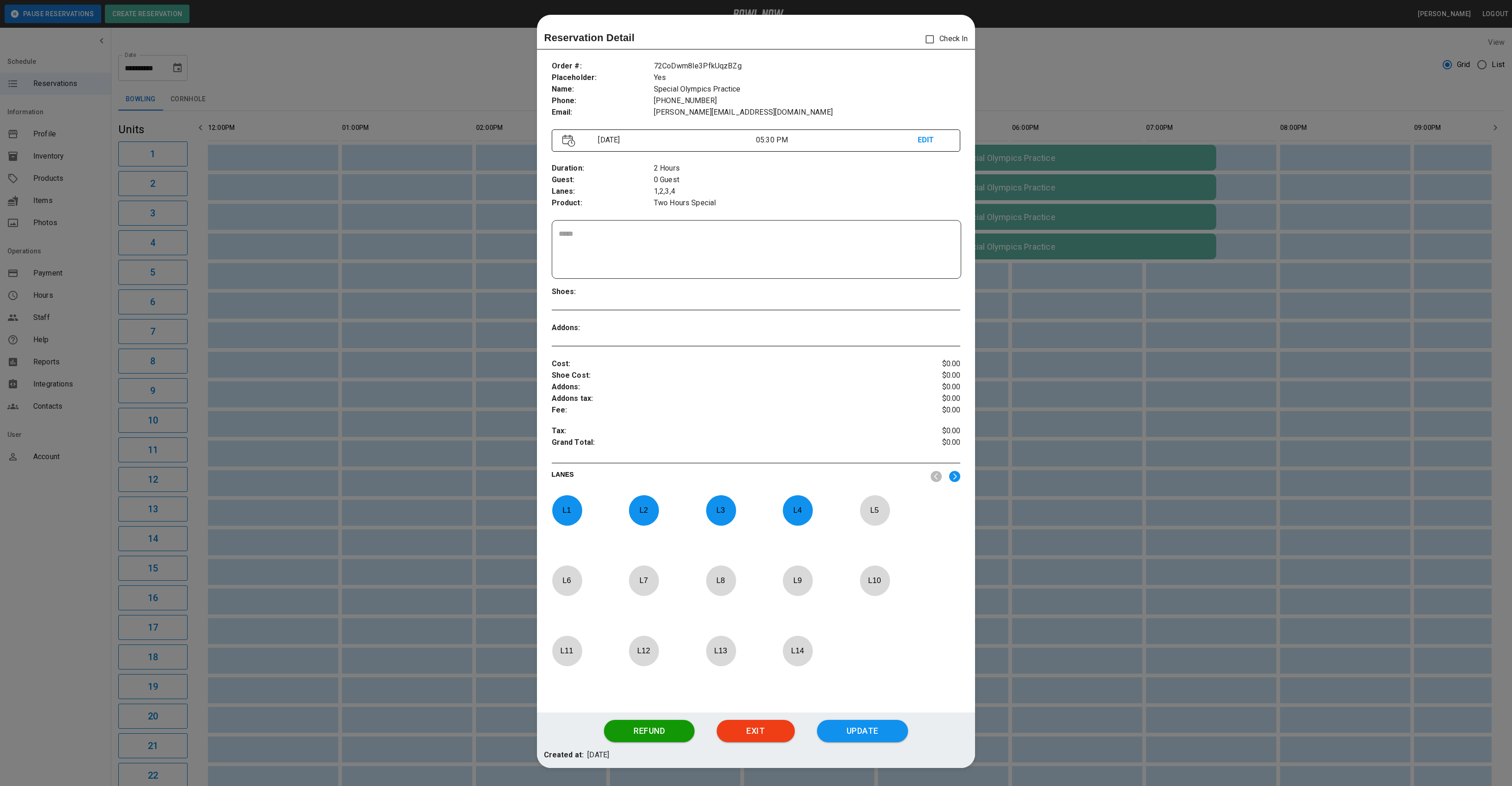
click at [798, 516] on p "L 4" at bounding box center [798, 510] width 31 height 21
click at [732, 498] on div "L 3" at bounding box center [721, 510] width 31 height 31
click at [629, 521] on div "L 2" at bounding box center [644, 510] width 31 height 31
click at [587, 508] on div "L 1" at bounding box center [586, 526] width 70 height 63
click at [952, 475] on img at bounding box center [954, 476] width 11 height 11
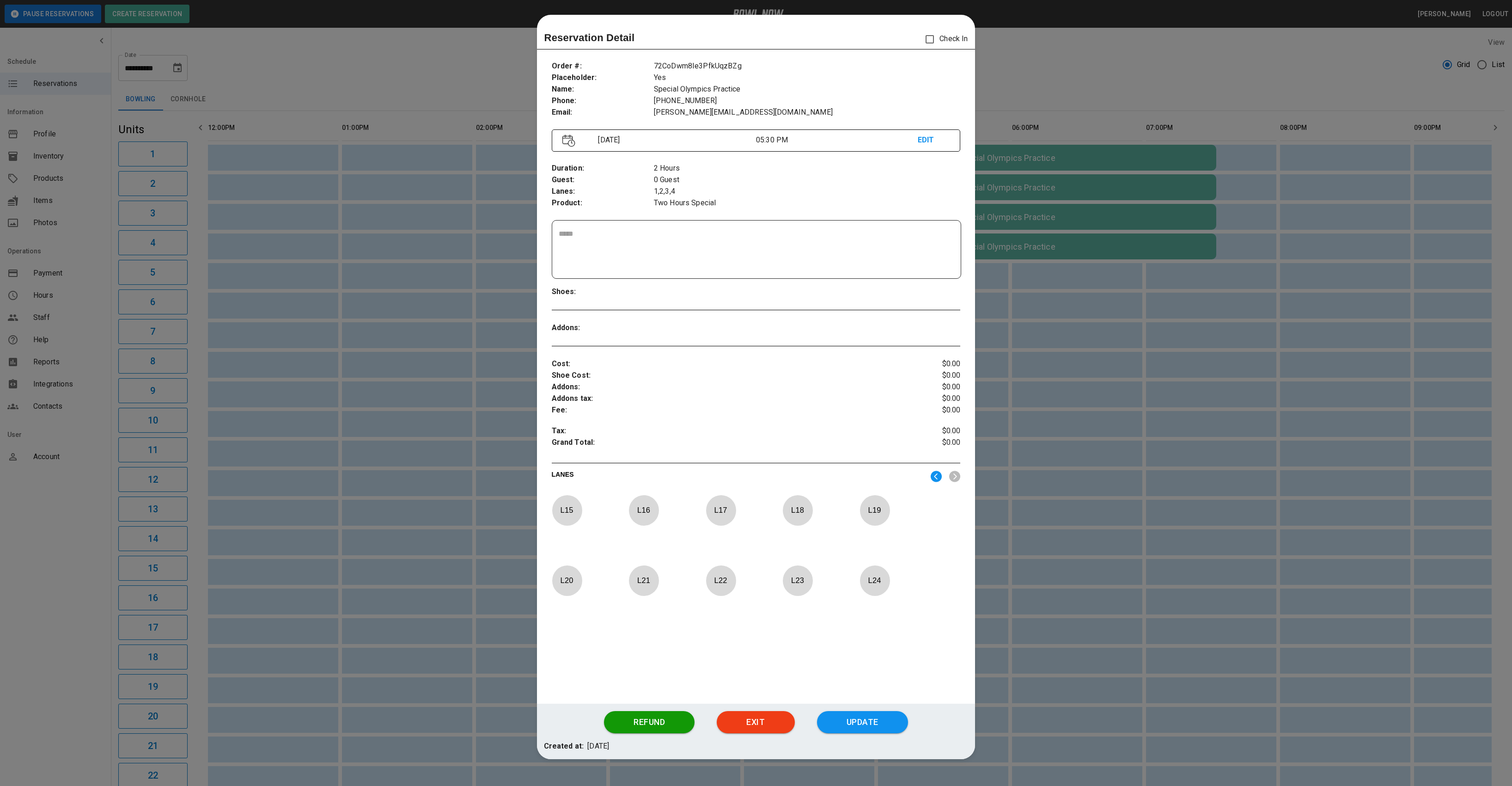
click at [869, 584] on p "L 24" at bounding box center [875, 580] width 31 height 21
click at [794, 577] on p "L 23" at bounding box center [798, 580] width 31 height 21
click at [729, 577] on p "L 22" at bounding box center [721, 580] width 31 height 21
click at [653, 587] on p "L 21" at bounding box center [644, 580] width 31 height 21
click at [876, 711] on button "Update" at bounding box center [863, 722] width 91 height 22
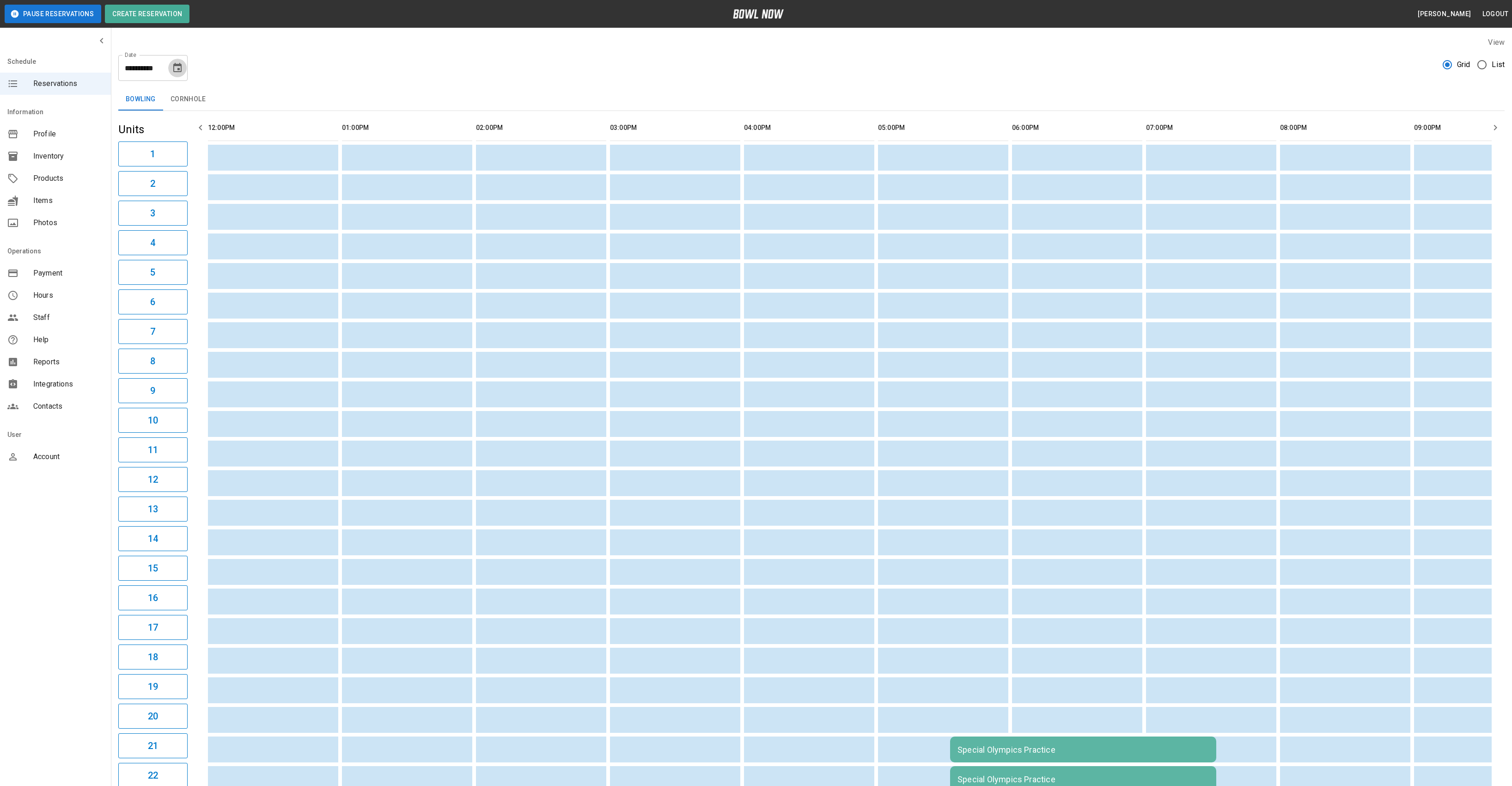
click at [173, 67] on icon "Choose date, selected date is Oct 10, 2025" at bounding box center [177, 68] width 11 height 11
click at [176, 168] on button "17" at bounding box center [178, 169] width 17 height 17
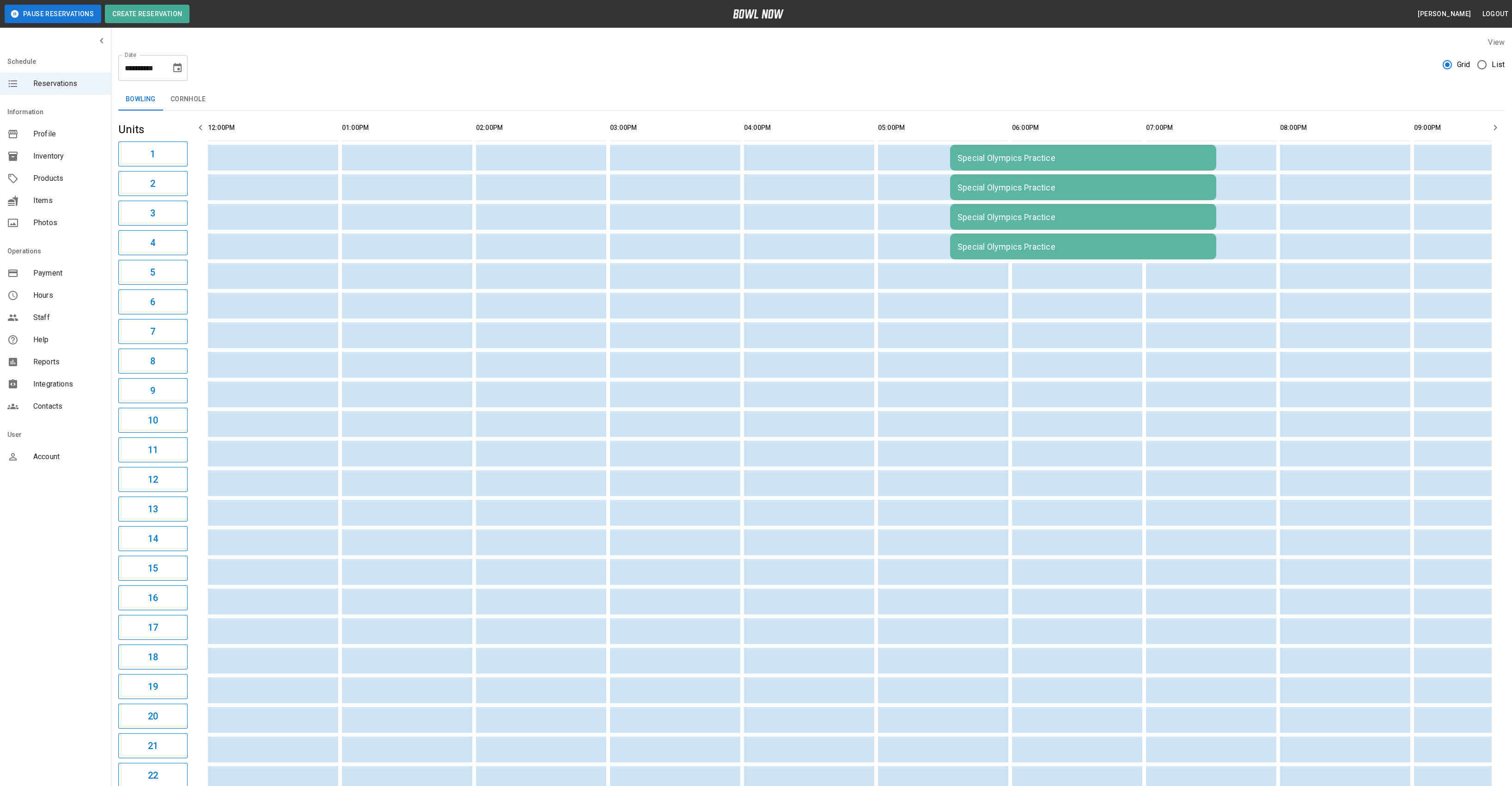
click at [987, 166] on td "Special Olympics Practice" at bounding box center [1083, 157] width 266 height 26
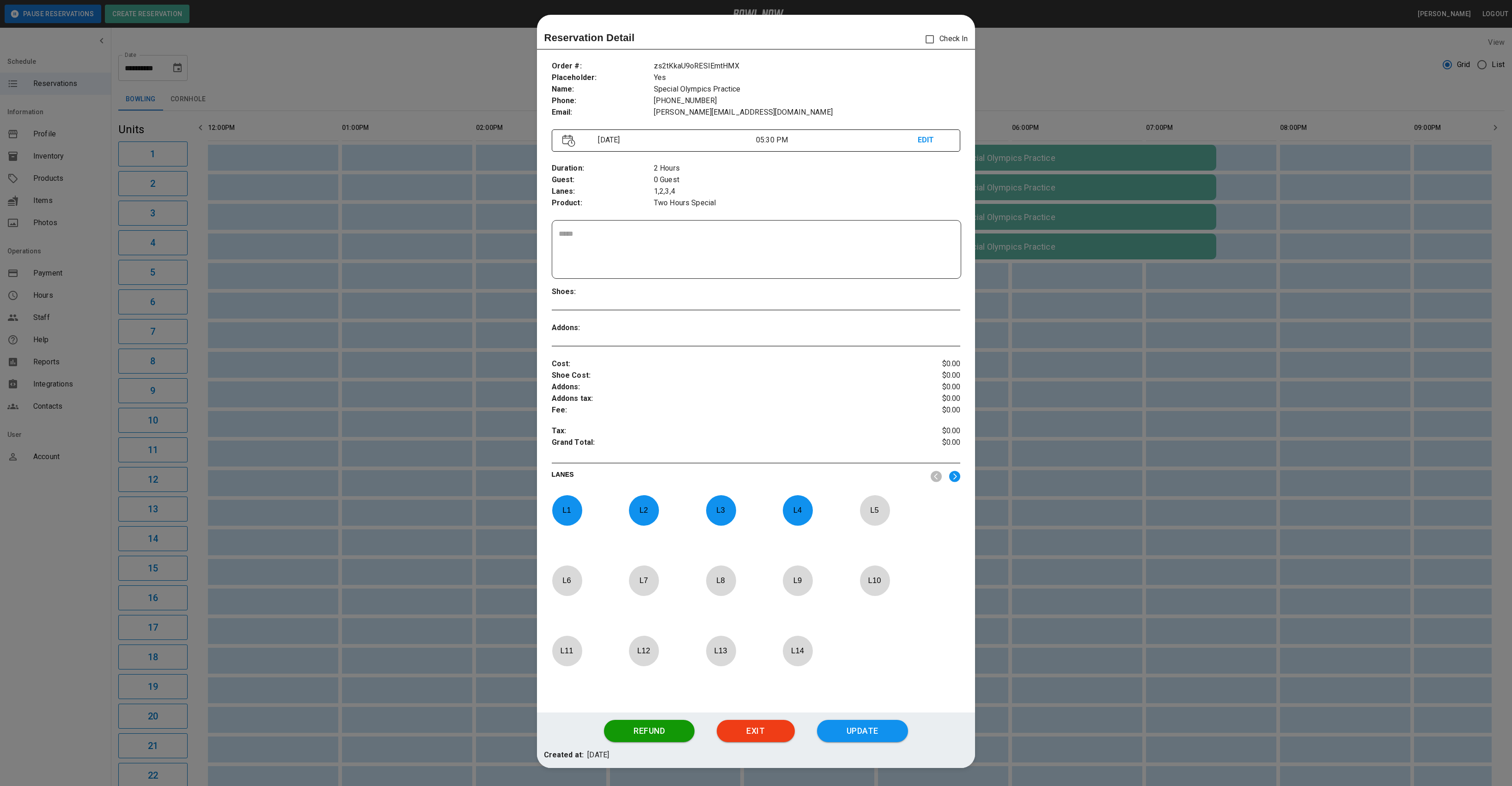
click at [794, 500] on p "L 4" at bounding box center [798, 510] width 31 height 21
click at [718, 506] on p "L 3" at bounding box center [721, 510] width 31 height 21
click at [633, 512] on p "L 2" at bounding box center [644, 510] width 31 height 21
click at [579, 510] on p "L 1" at bounding box center [567, 510] width 31 height 21
click at [953, 474] on img at bounding box center [954, 476] width 11 height 11
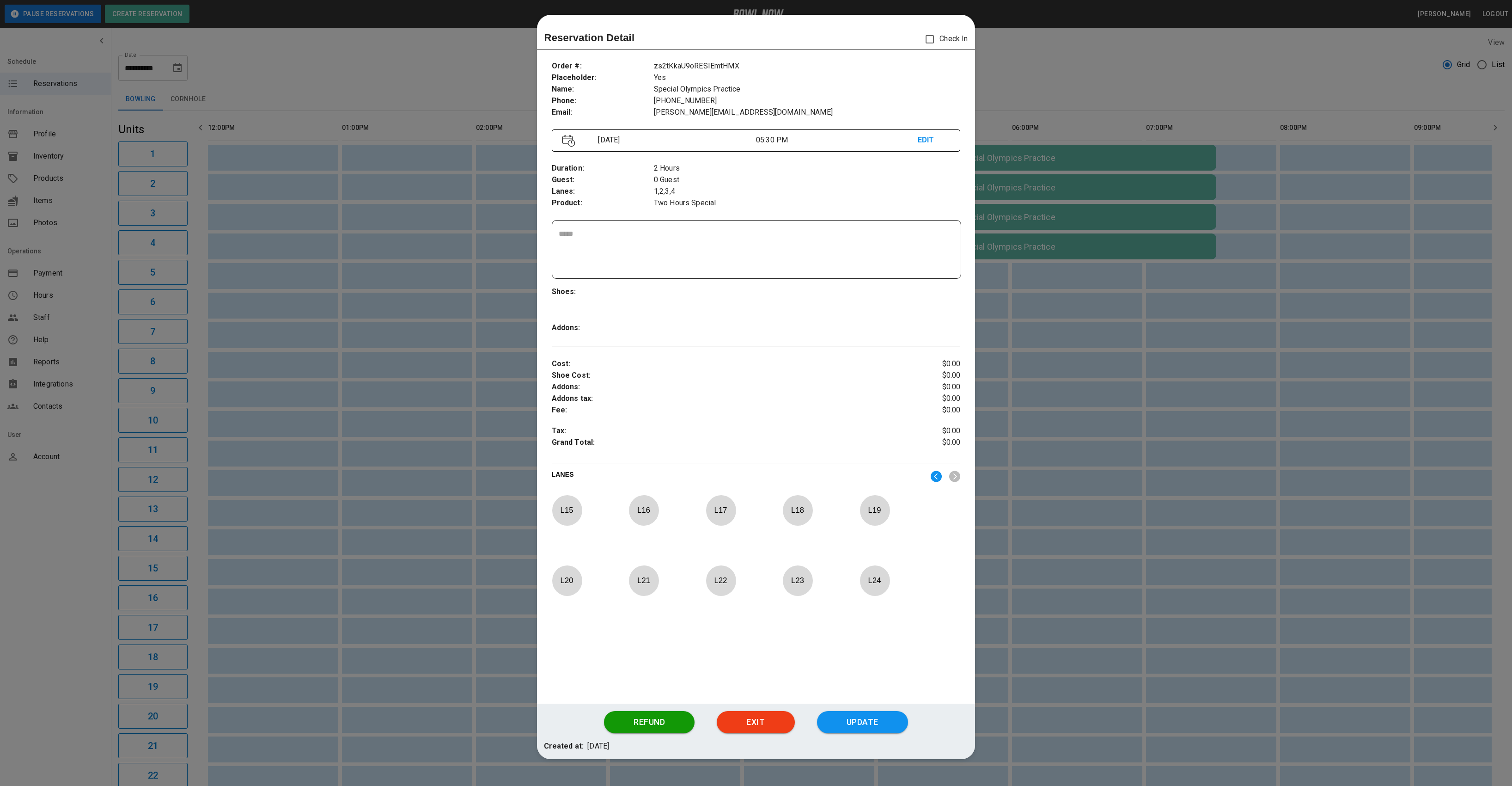
click at [875, 583] on p "L 24" at bounding box center [875, 580] width 31 height 21
click at [786, 589] on p "L 23" at bounding box center [798, 580] width 31 height 21
click at [712, 589] on p "L 22" at bounding box center [721, 580] width 31 height 21
click at [641, 583] on p "L 21" at bounding box center [644, 580] width 31 height 21
click at [890, 718] on button "Update" at bounding box center [863, 722] width 91 height 22
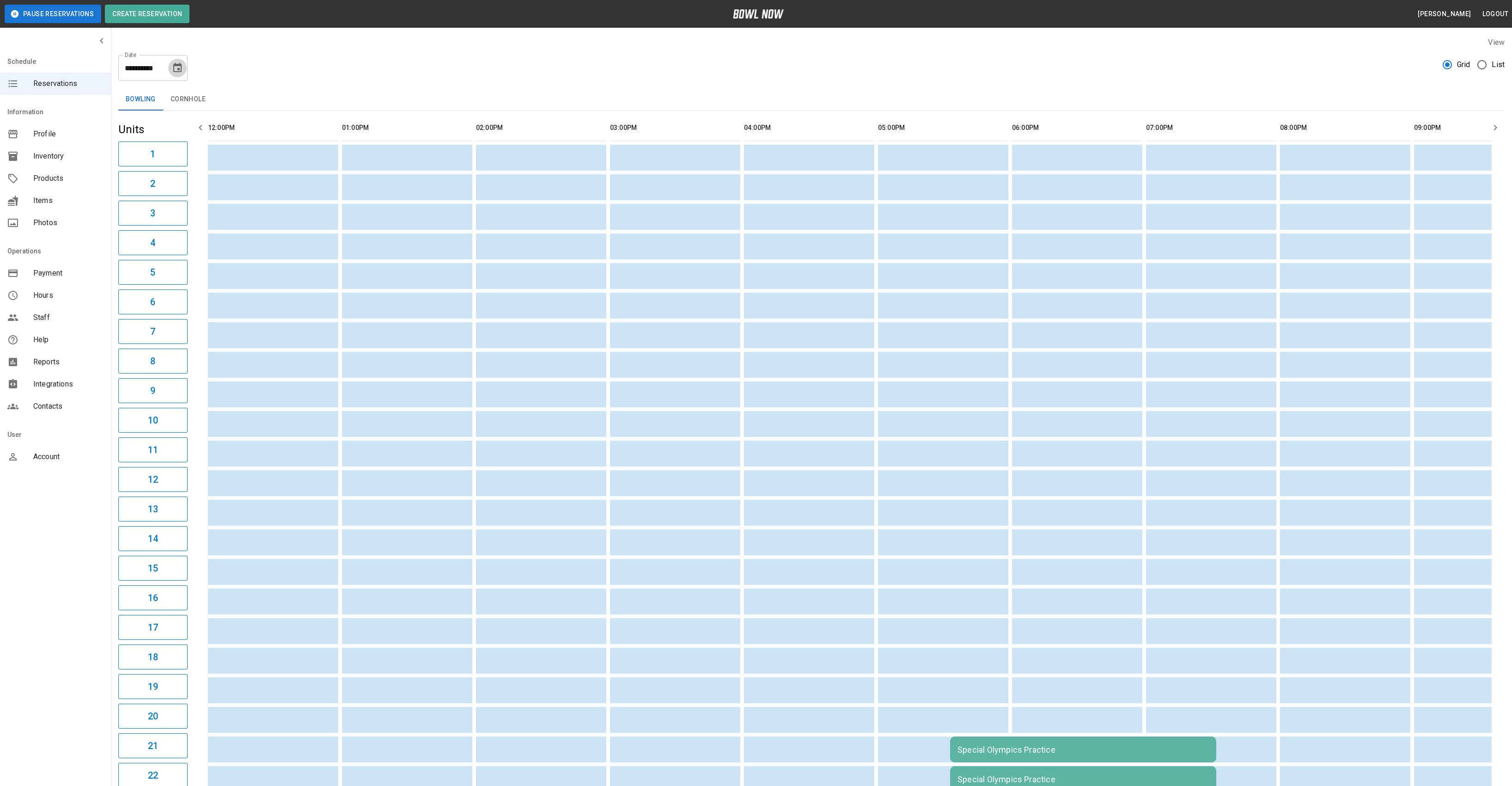
click at [179, 68] on icon "Choose date, selected date is Oct 17, 2025" at bounding box center [177, 68] width 11 height 11
click at [179, 188] on button "24" at bounding box center [178, 186] width 17 height 17
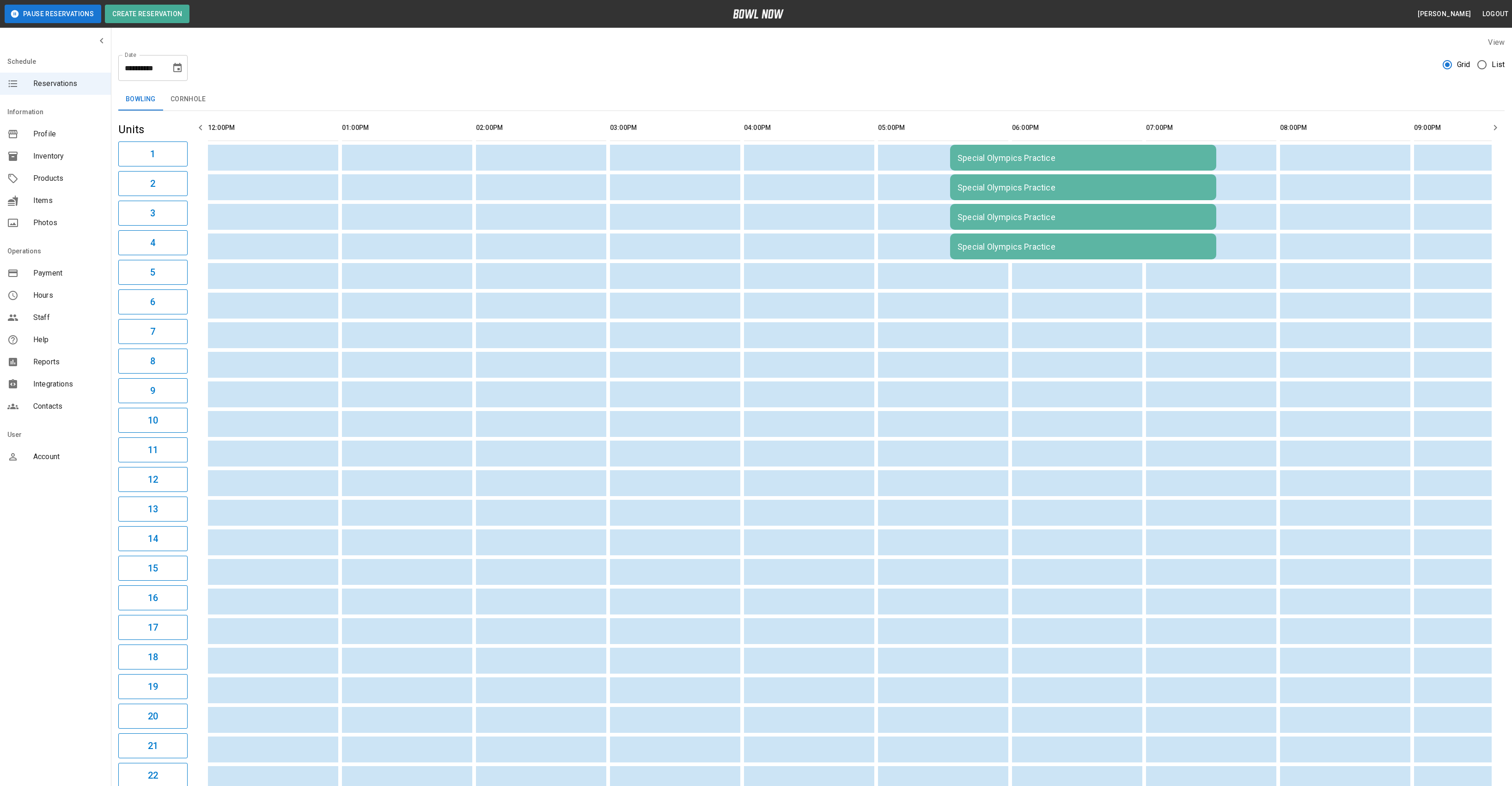
click at [992, 163] on div "Special Olympics Practice" at bounding box center [1083, 158] width 251 height 10
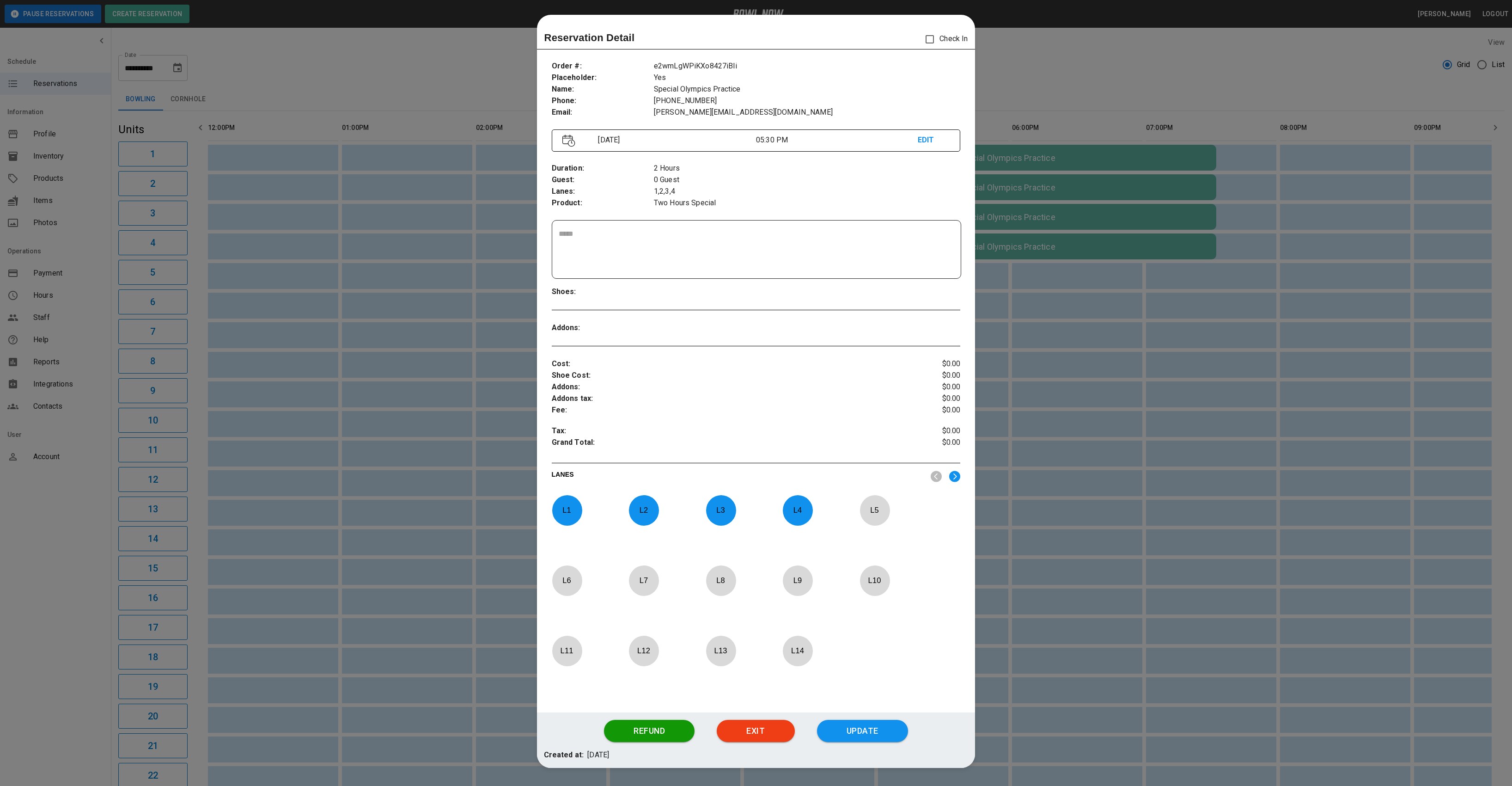
click at [808, 509] on p "L 4" at bounding box center [798, 510] width 31 height 21
click at [731, 502] on p "L 3" at bounding box center [721, 510] width 31 height 21
click at [636, 518] on p "L 2" at bounding box center [644, 510] width 31 height 21
click at [570, 508] on p "L 1" at bounding box center [567, 510] width 31 height 21
click at [955, 476] on img at bounding box center [954, 476] width 11 height 11
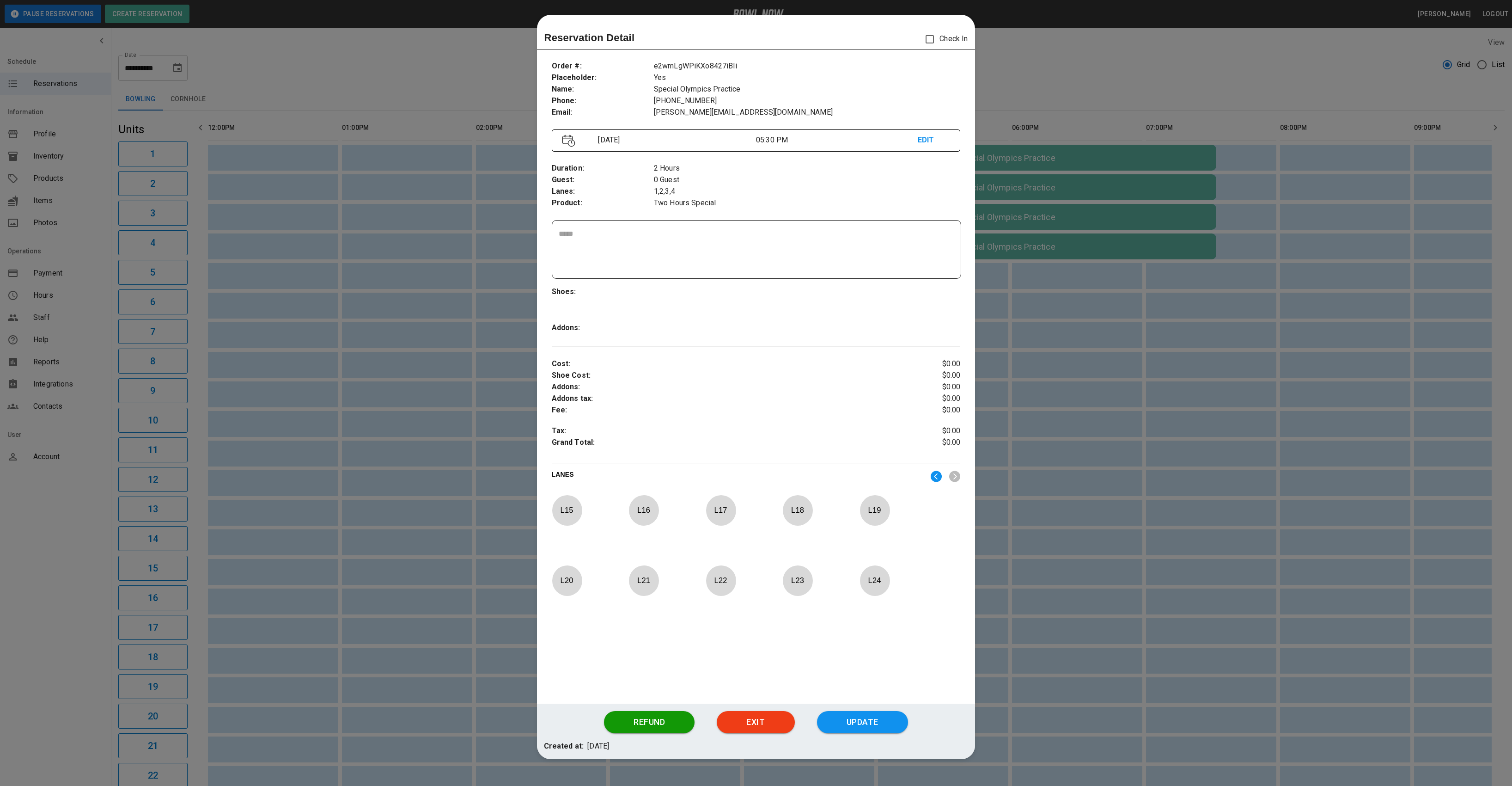
click at [870, 582] on p "L 24" at bounding box center [875, 580] width 31 height 21
click at [790, 579] on p "L 23" at bounding box center [798, 580] width 31 height 21
click at [723, 584] on p "L 22" at bounding box center [721, 580] width 31 height 21
click at [642, 584] on p "L 21" at bounding box center [644, 580] width 31 height 21
click at [895, 720] on button "Update" at bounding box center [863, 722] width 91 height 22
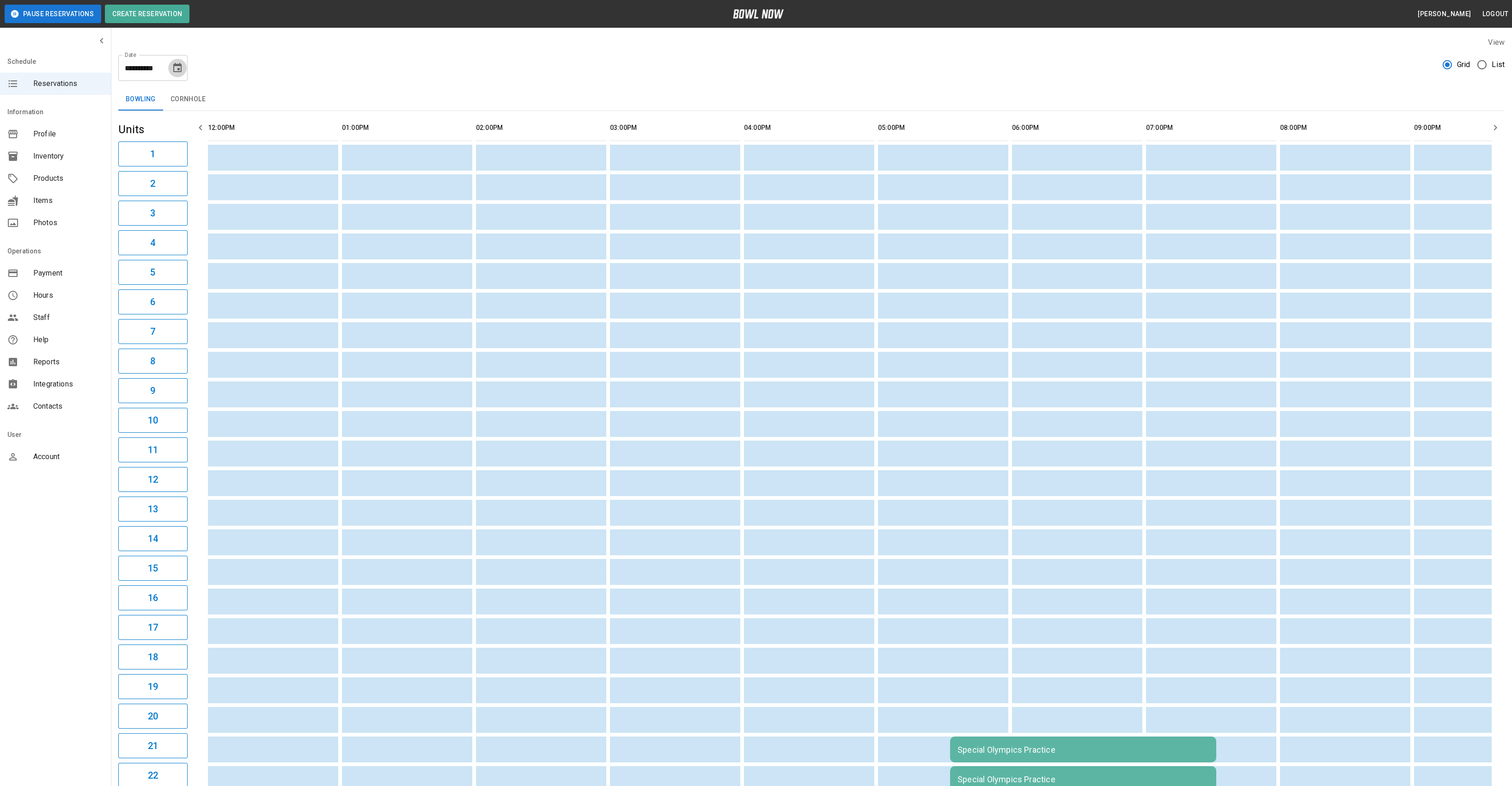
click at [177, 72] on icon "Choose date, selected date is Oct 24, 2025" at bounding box center [177, 68] width 11 height 11
click at [177, 201] on button "31" at bounding box center [178, 203] width 17 height 17
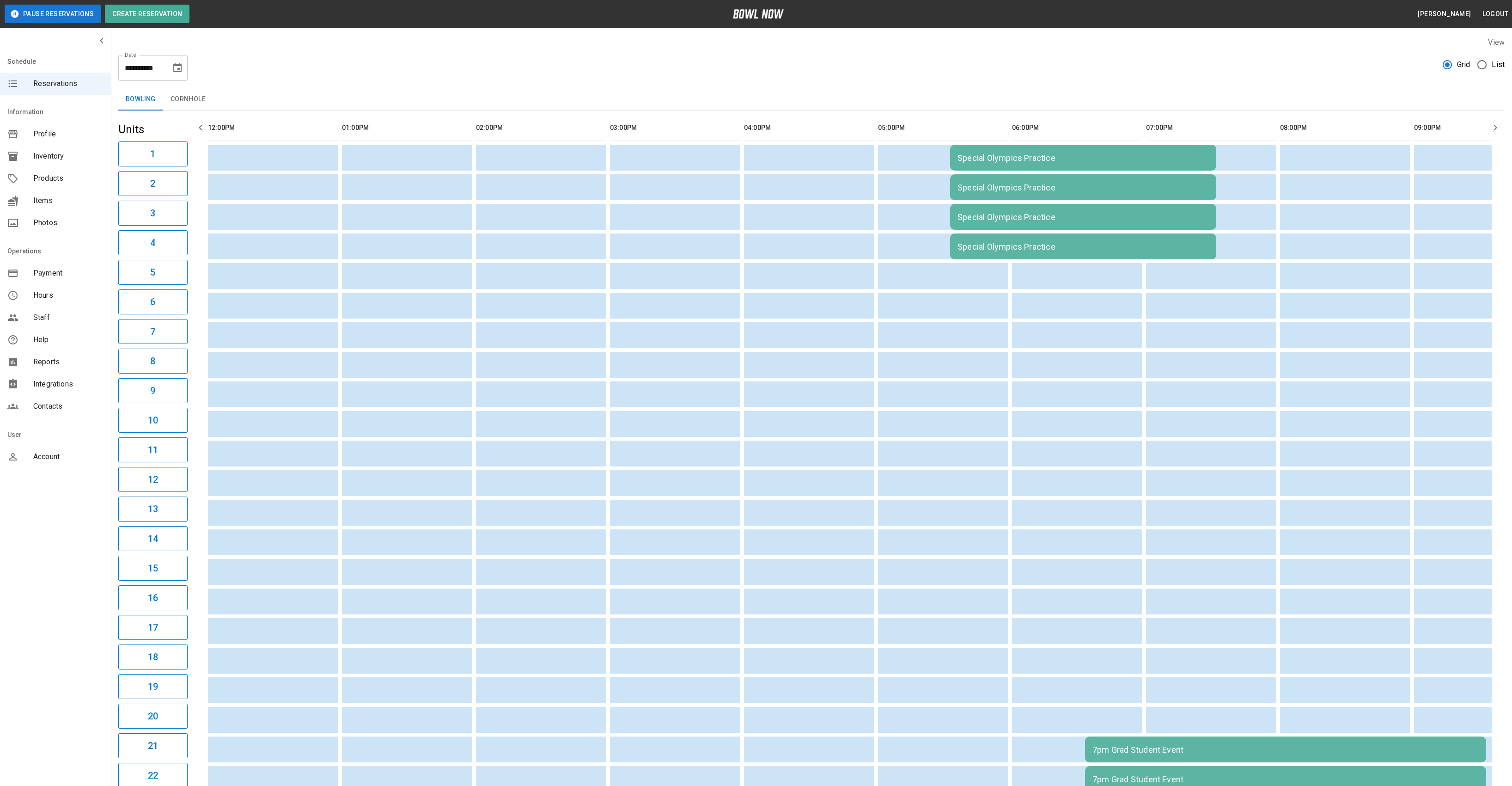
click at [176, 64] on icon "Choose date, selected date is Oct 31, 2025" at bounding box center [177, 68] width 11 height 11
click at [203, 96] on icon "Next month" at bounding box center [202, 95] width 11 height 11
click at [177, 151] on button "7" at bounding box center [178, 151] width 17 height 17
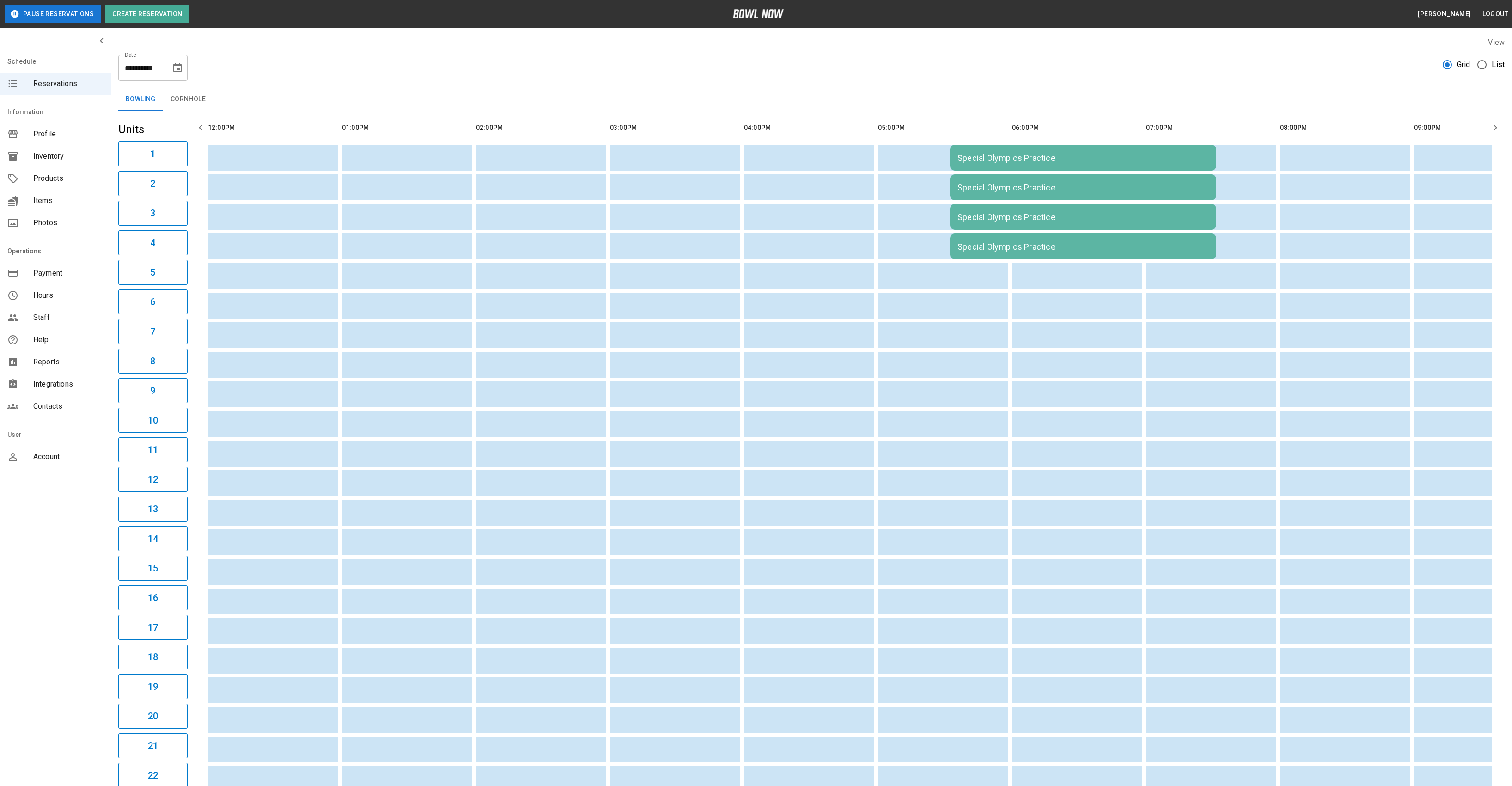
click at [998, 163] on div "Special Olympics Practice" at bounding box center [1083, 158] width 251 height 10
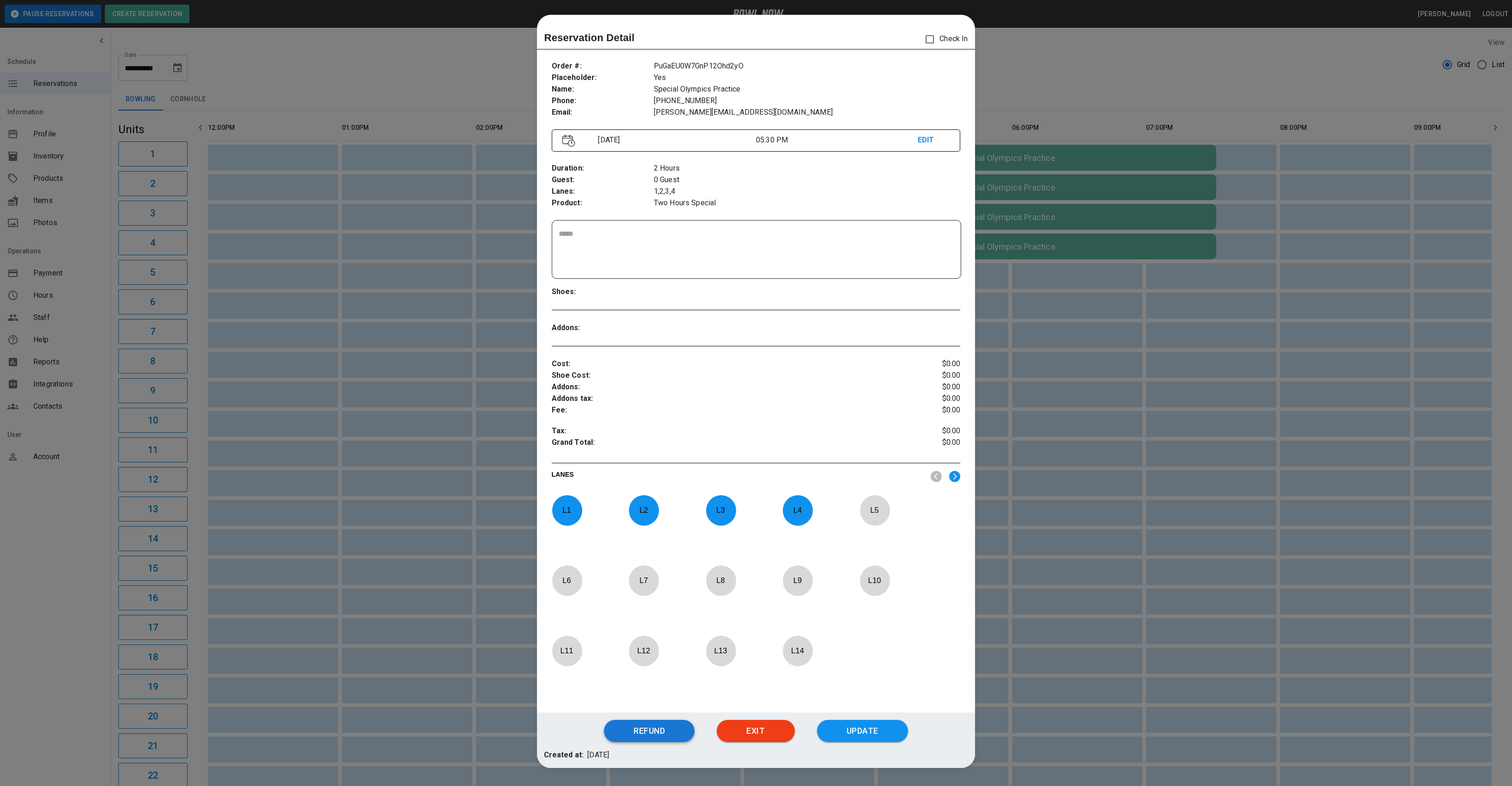
click at [661, 725] on button "Refund" at bounding box center [649, 730] width 90 height 22
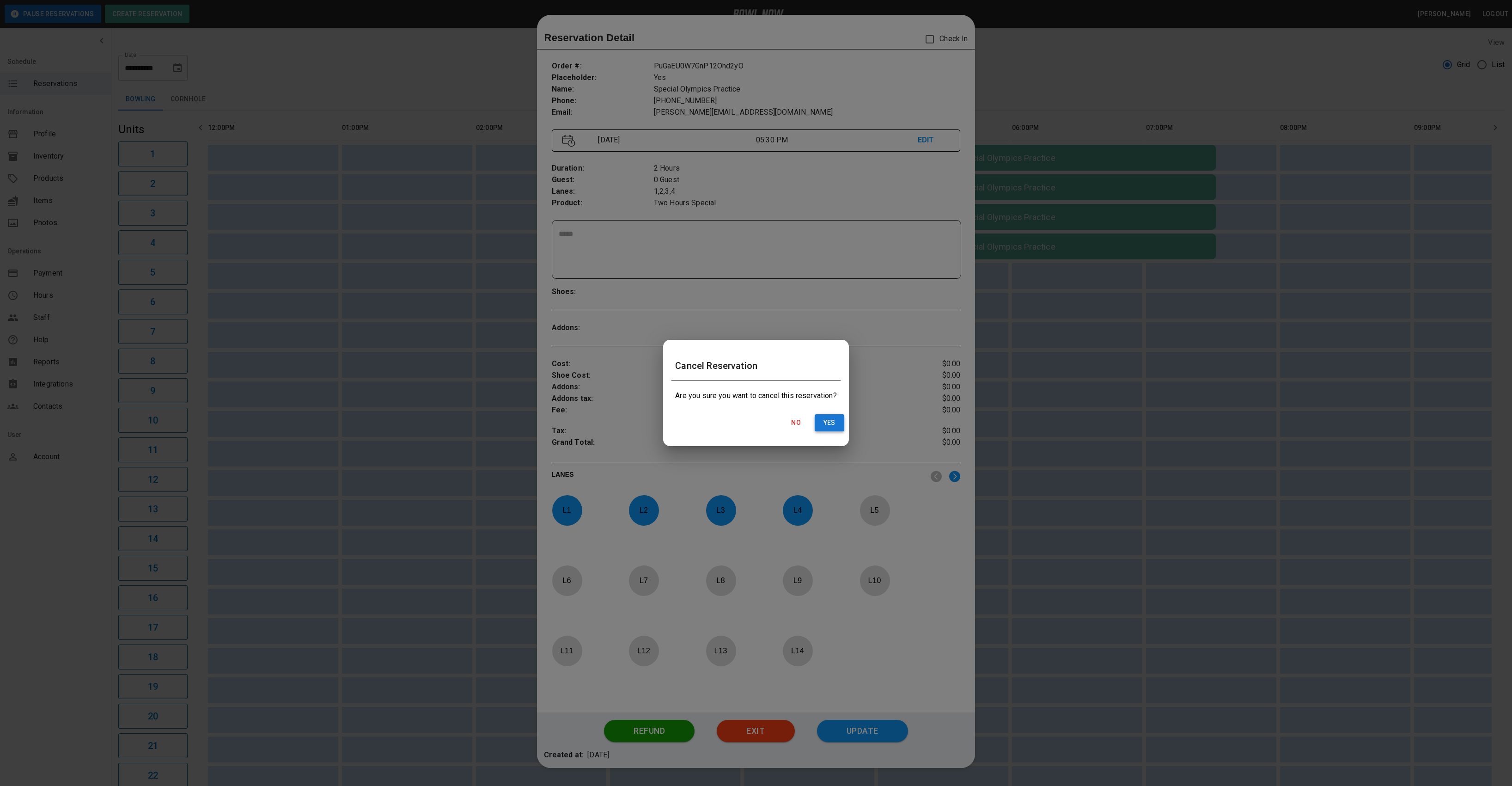
click at [835, 422] on button "Yes" at bounding box center [829, 423] width 29 height 17
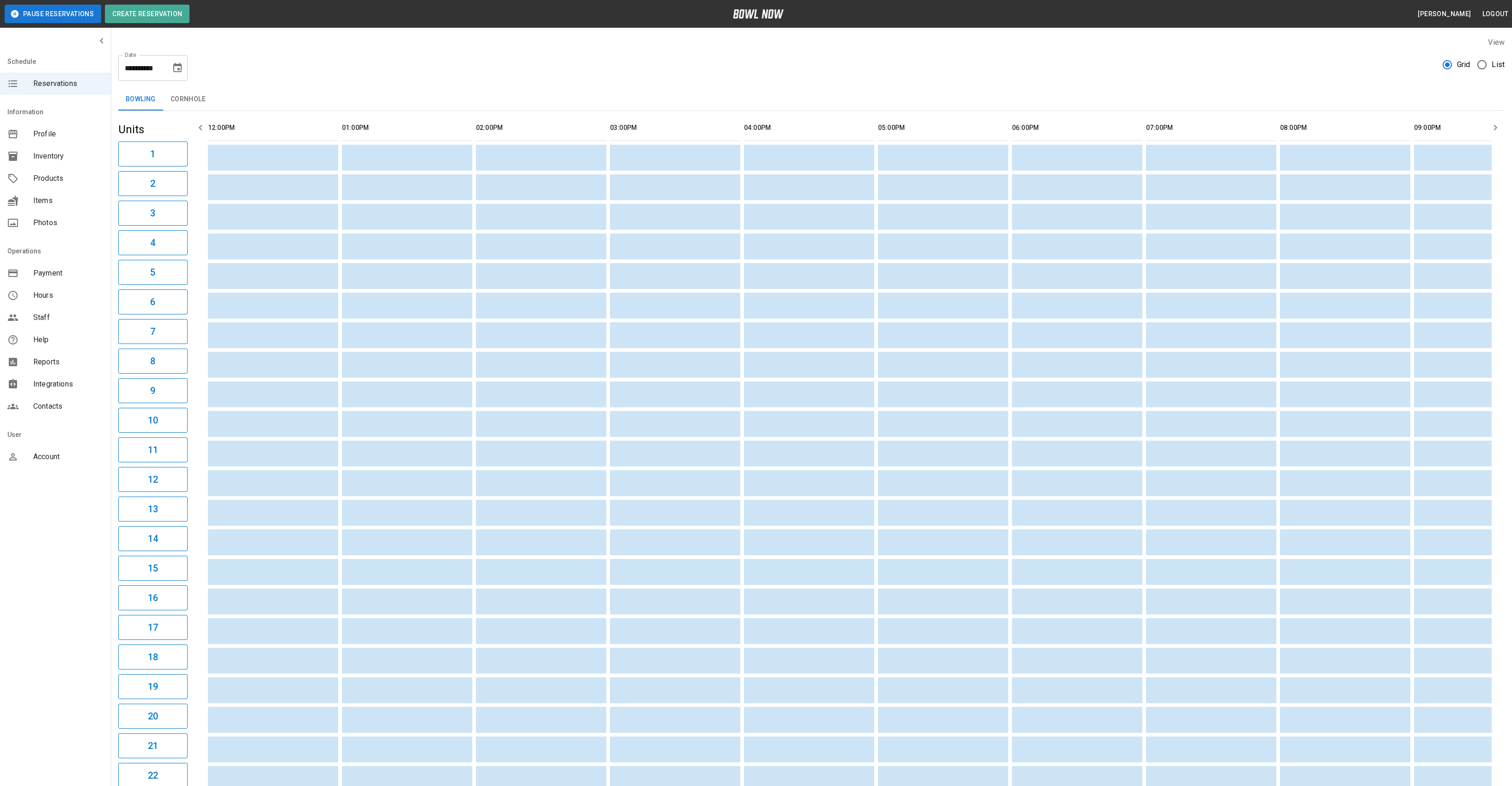
click at [179, 66] on icon "Choose date, selected date is Nov 7, 2025" at bounding box center [177, 68] width 11 height 11
click at [180, 86] on div "[DATE] S M T W T F S 1 2 3 4 5 6 7 8 9 10 11 12 13 14 15 16 17 18 19 20 21 22 2…" at bounding box center [141, 163] width 148 height 165
click at [180, 91] on icon "Previous month" at bounding box center [178, 95] width 11 height 11
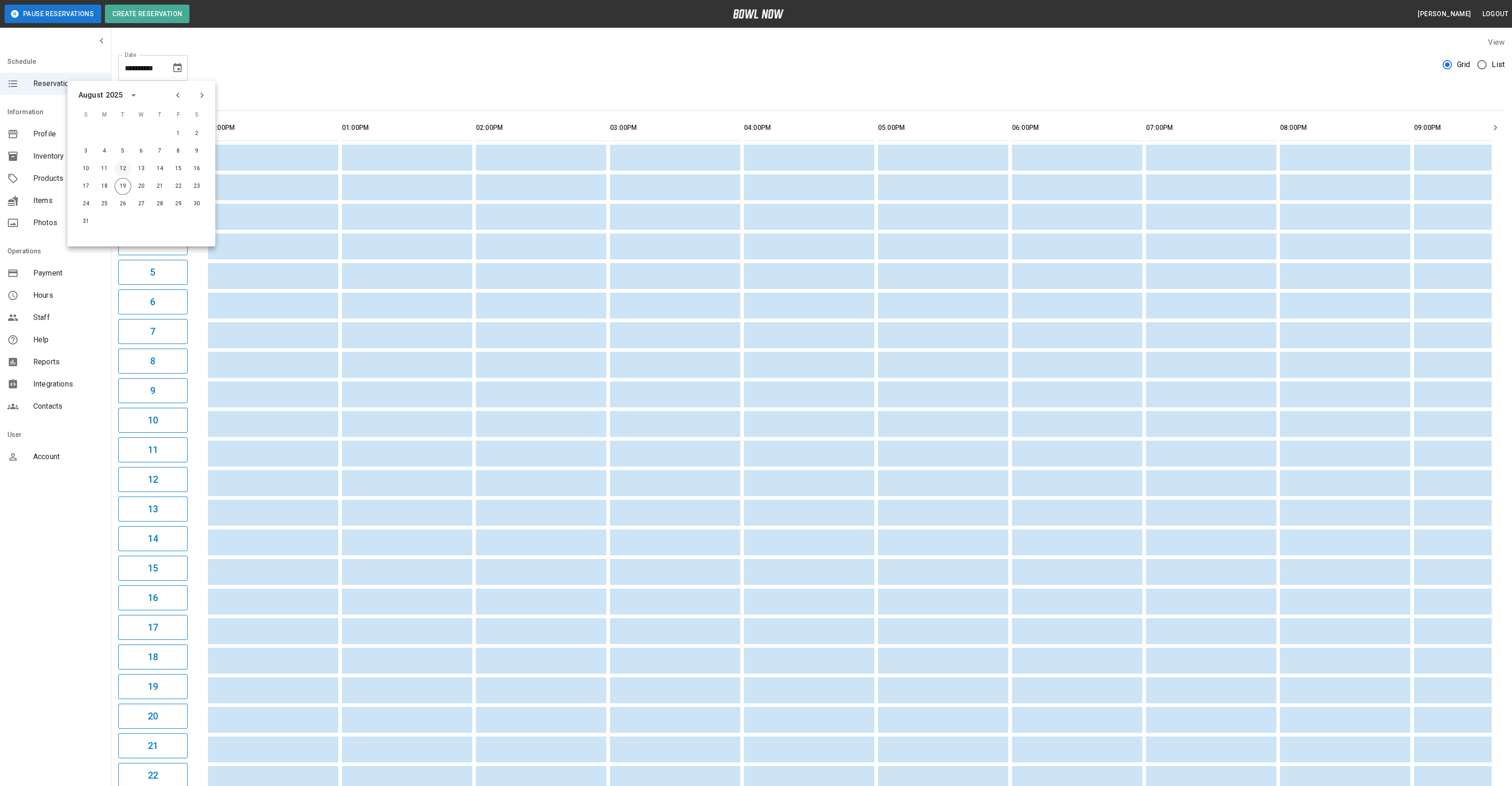
click at [123, 176] on button "12" at bounding box center [122, 169] width 17 height 17
click at [123, 183] on button "19" at bounding box center [122, 186] width 17 height 17
type input "**********"
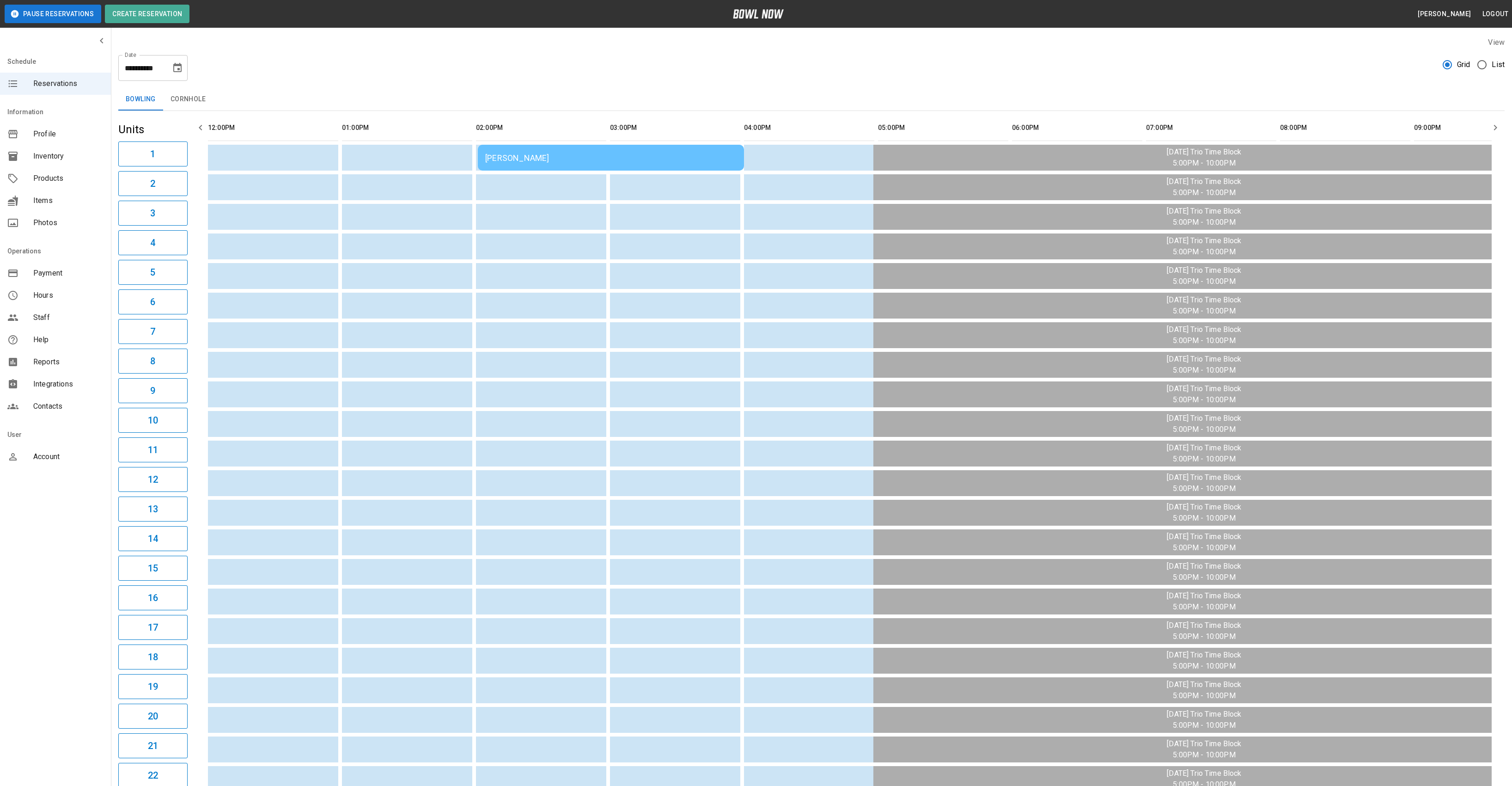
click at [183, 66] on icon "Choose date, selected date is Aug 19, 2025" at bounding box center [177, 68] width 11 height 11
click at [408, 52] on div "**********" at bounding box center [811, 64] width 1386 height 33
click at [179, 70] on icon "Choose date, selected date is Aug 19, 2025" at bounding box center [177, 68] width 8 height 9
click at [244, 70] on div "**********" at bounding box center [811, 64] width 1386 height 33
click at [35, 290] on span "Hours" at bounding box center [68, 295] width 70 height 11
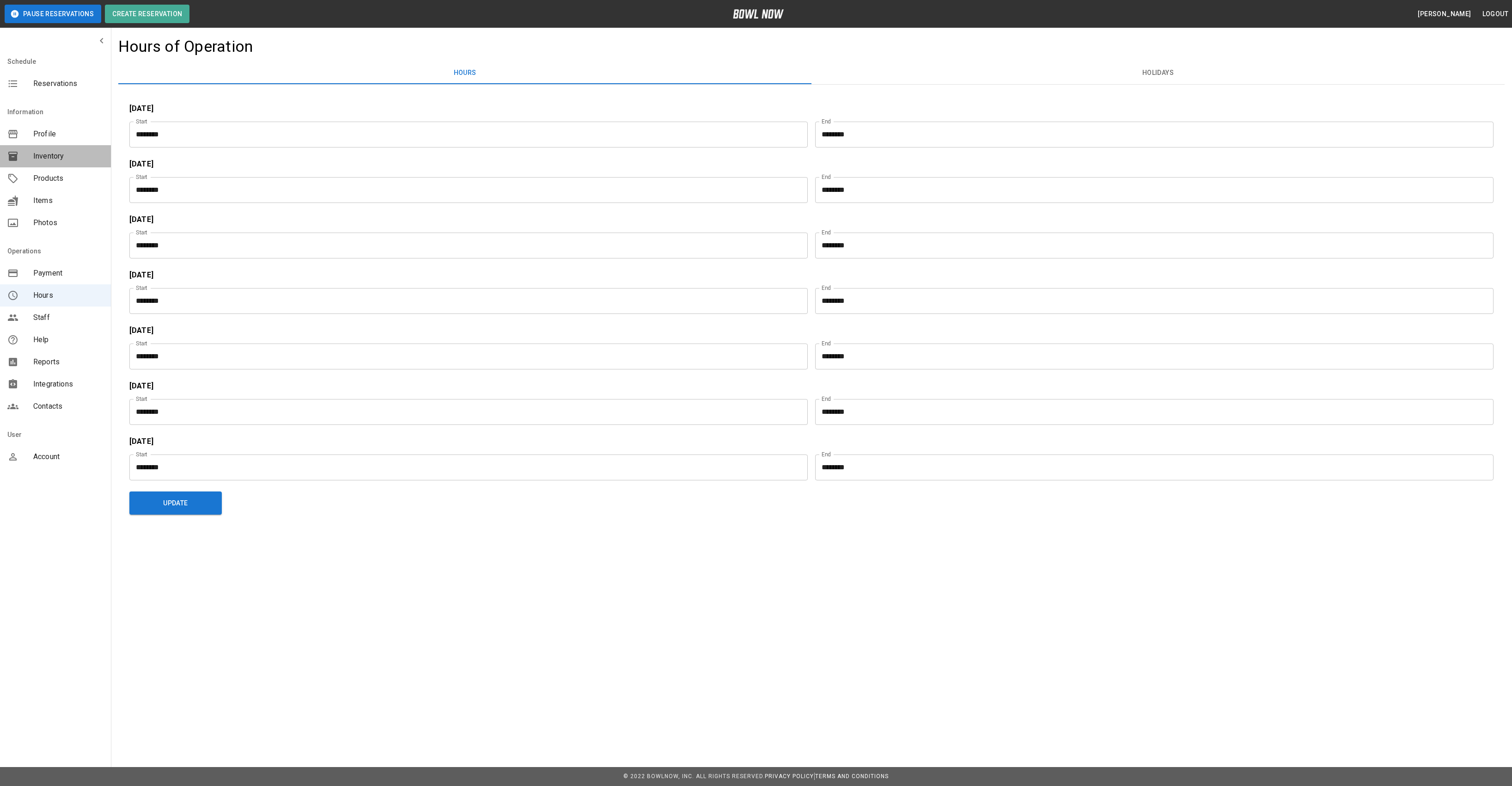
click at [65, 159] on span "Inventory" at bounding box center [68, 156] width 70 height 11
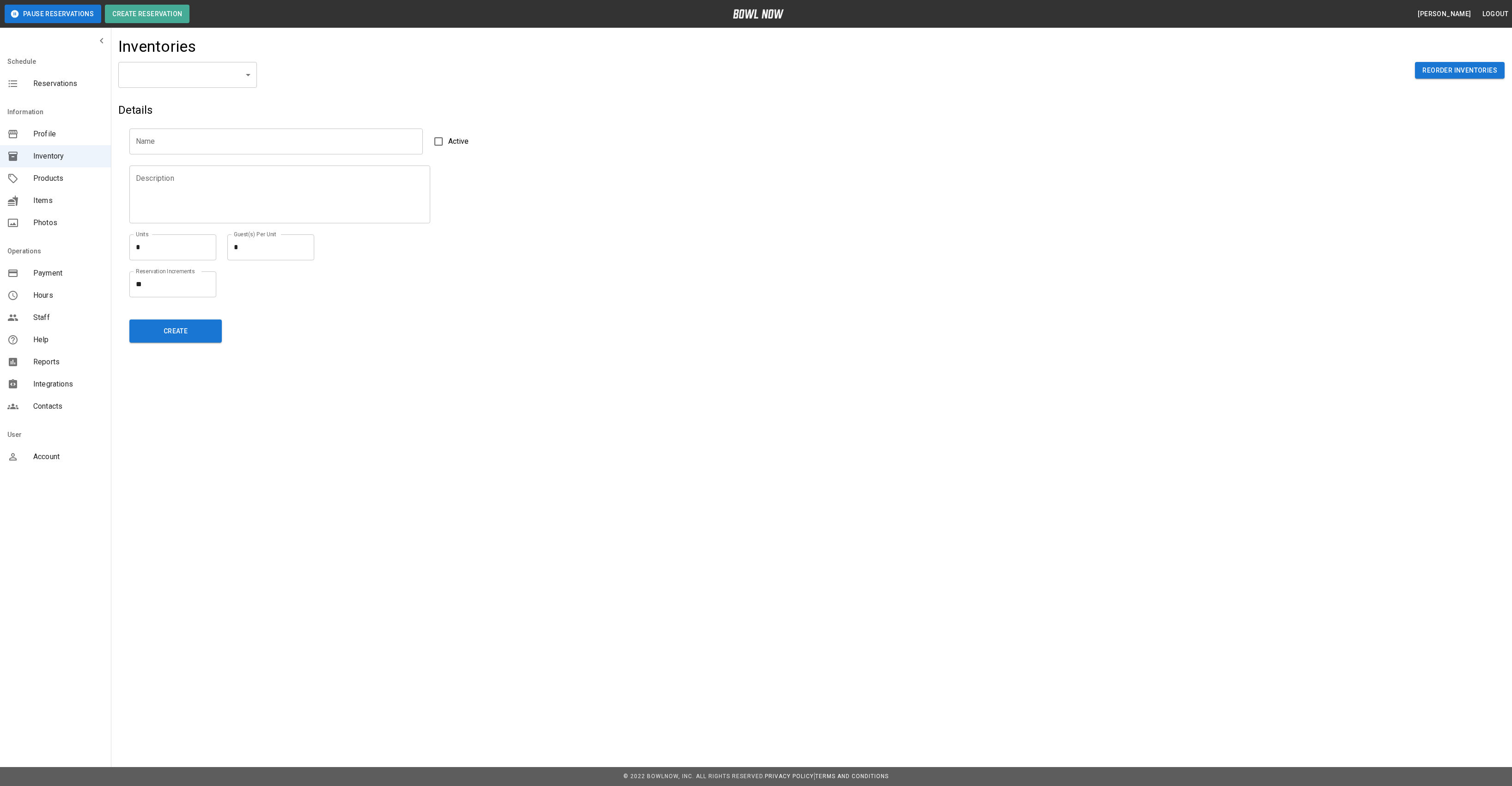
click at [225, 47] on div "Inventories" at bounding box center [811, 49] width 1386 height 25
click at [185, 127] on li "Bowling" at bounding box center [187, 133] width 138 height 17
type input "**********"
type input "*******"
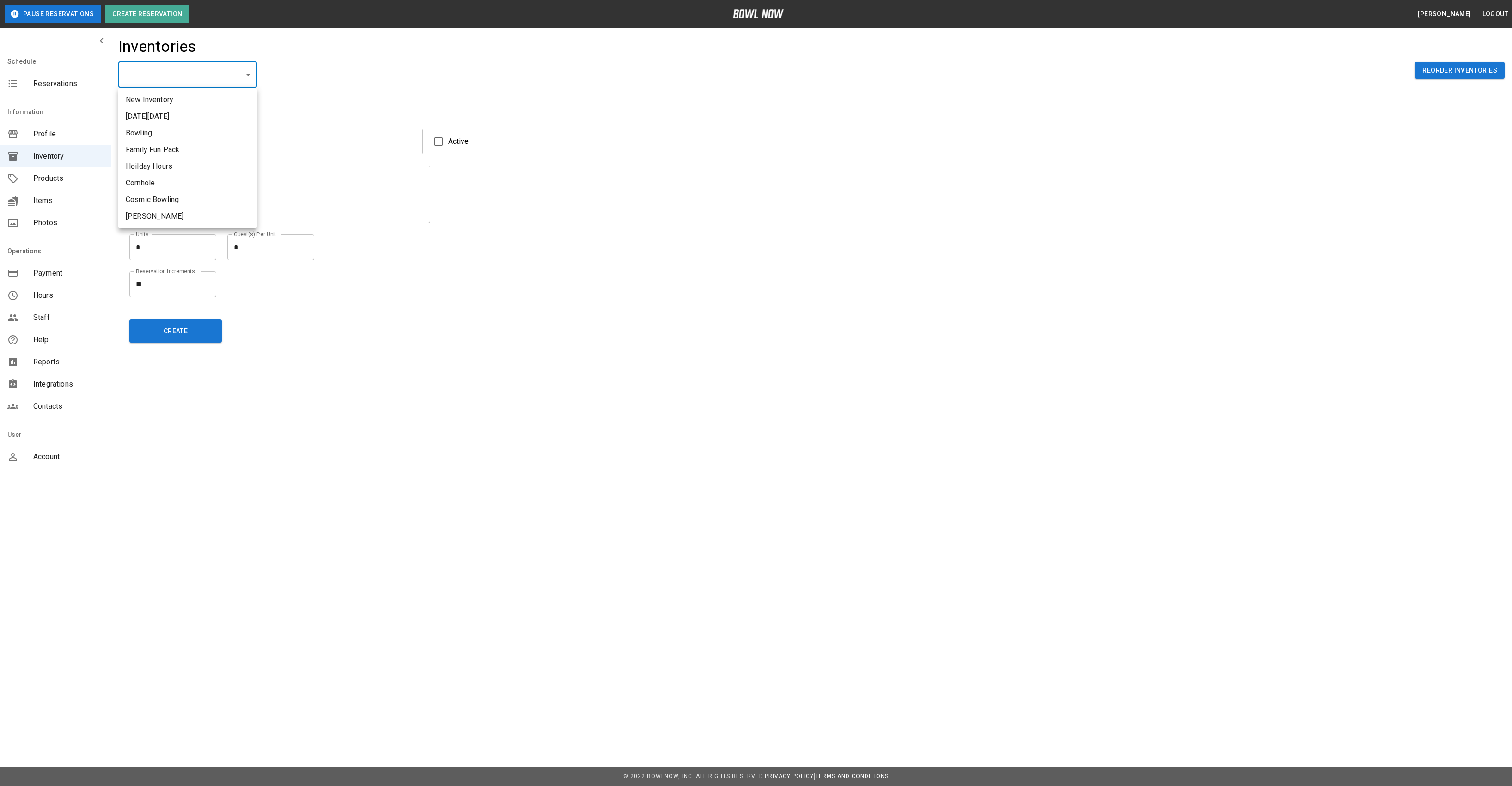
type textarea "**"
type textarea "*"
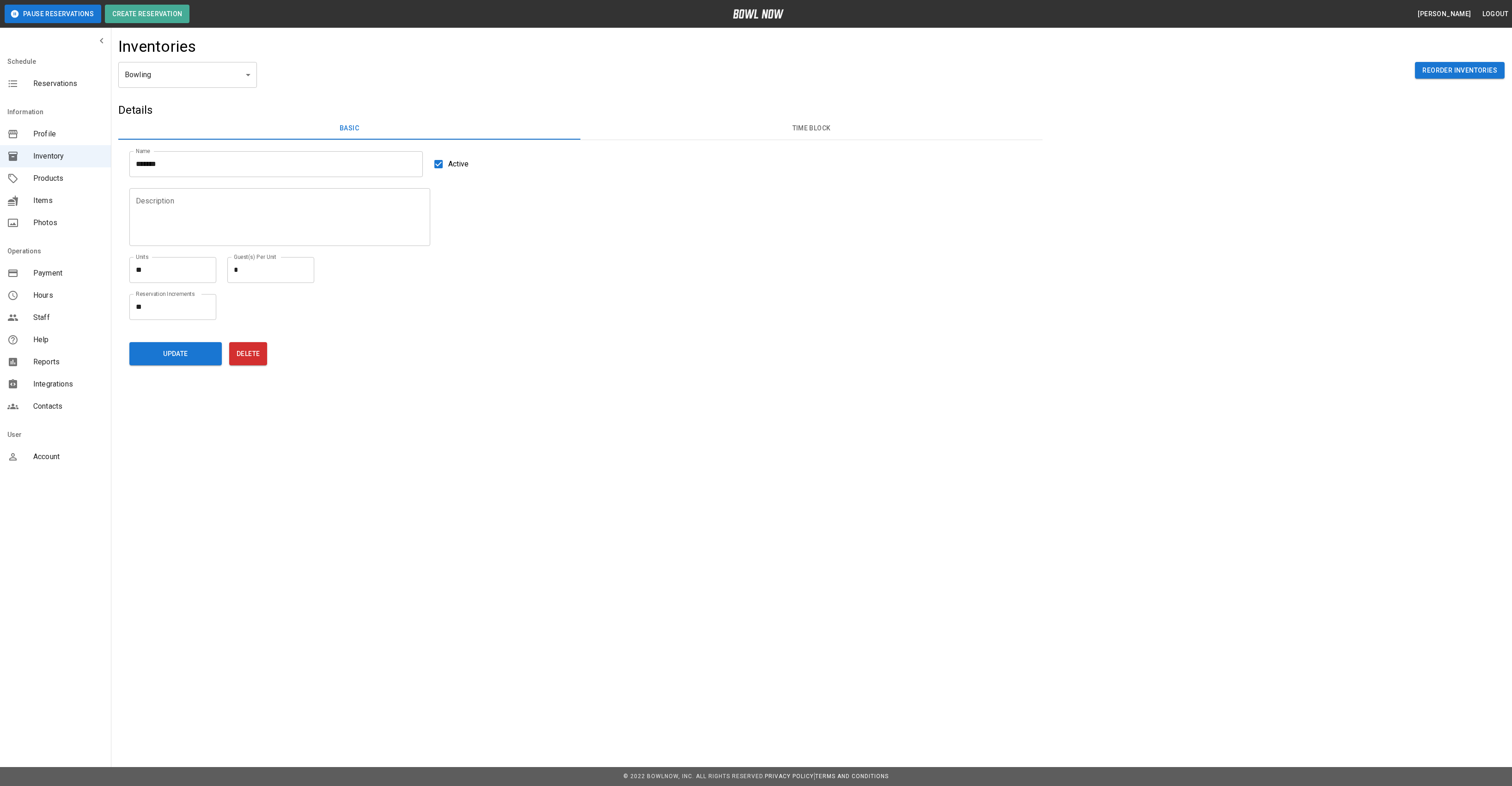
click at [699, 112] on h5 "Details" at bounding box center [580, 110] width 924 height 15
click at [697, 140] on div "Name ******* Name Active" at bounding box center [574, 158] width 913 height 37
click at [731, 120] on button "Time Block" at bounding box center [811, 128] width 462 height 22
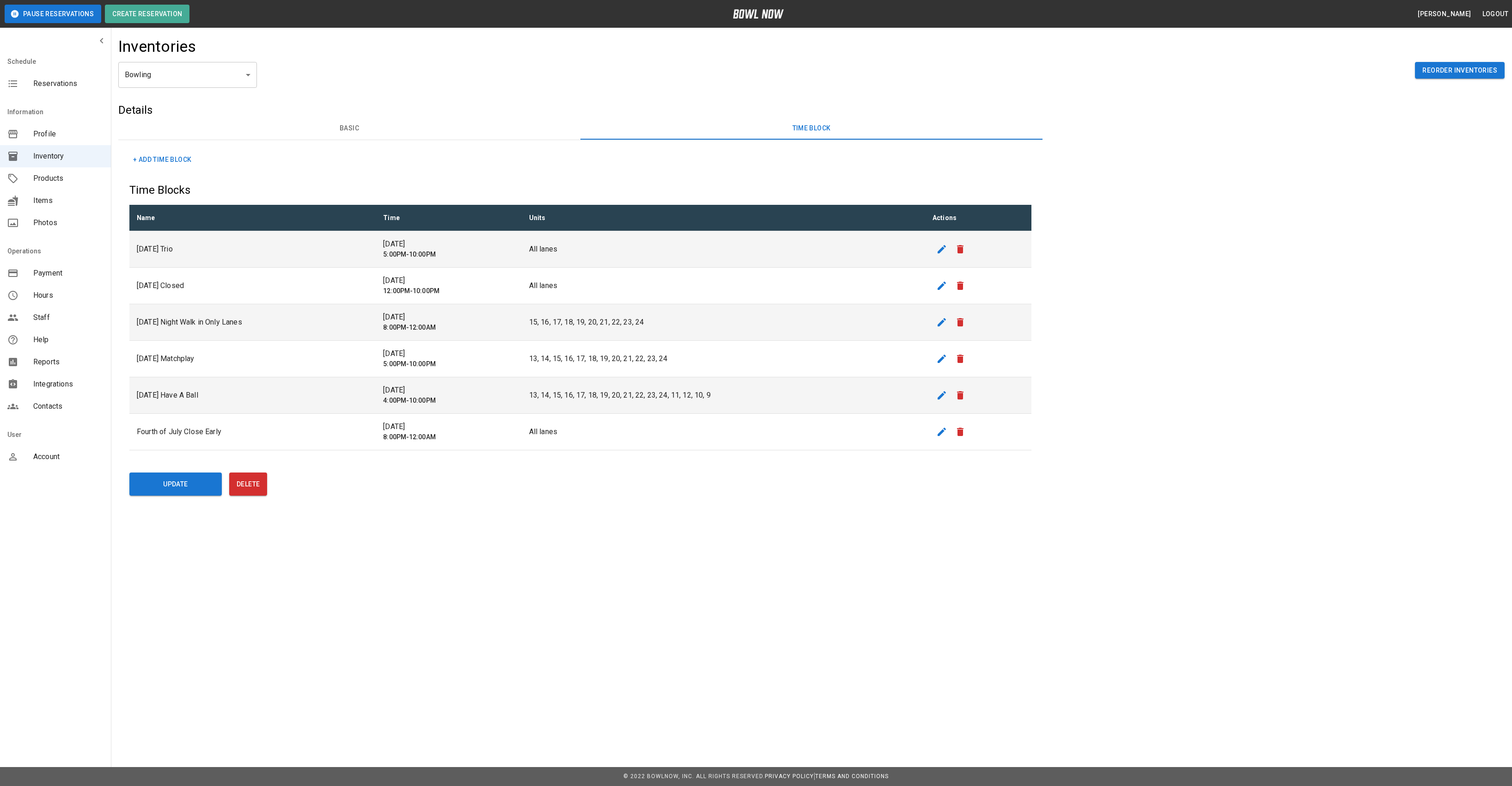
click at [13, 77] on div "Reservations" at bounding box center [56, 83] width 111 height 22
